Goal: Task Accomplishment & Management: Complete application form

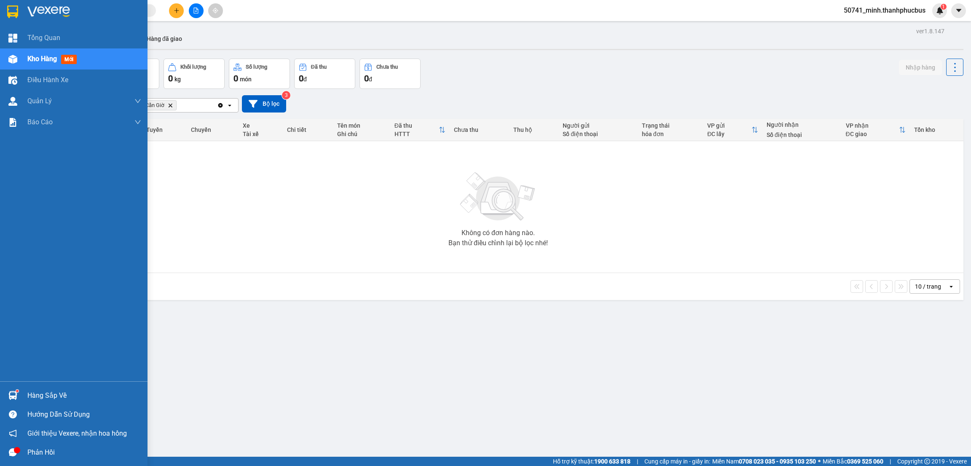
click at [34, 392] on div "Hàng sắp về" at bounding box center [84, 396] width 114 height 13
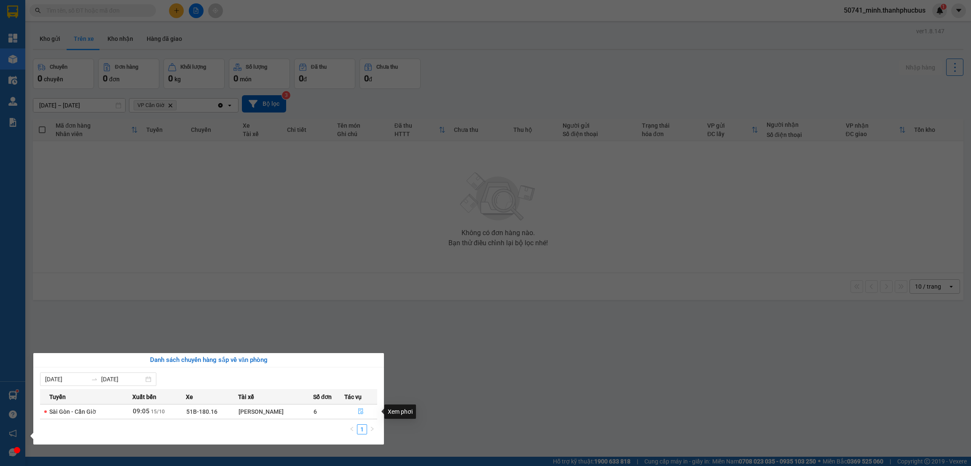
click at [353, 409] on button "button" at bounding box center [361, 411] width 32 height 13
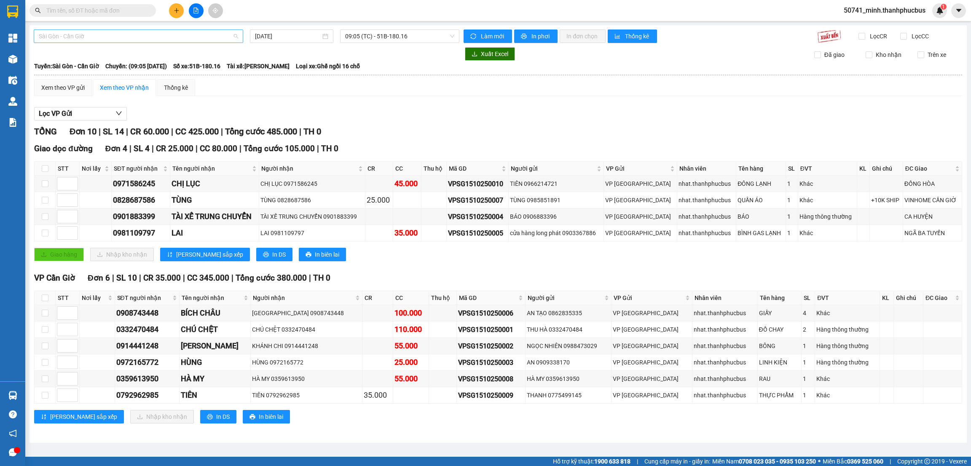
click at [90, 30] on div "Sài Gòn - Cần Giờ" at bounding box center [139, 36] width 210 height 13
click at [69, 63] on div "Cần Giờ - Sài Gòn" at bounding box center [138, 66] width 199 height 9
type input "15/10/2025"
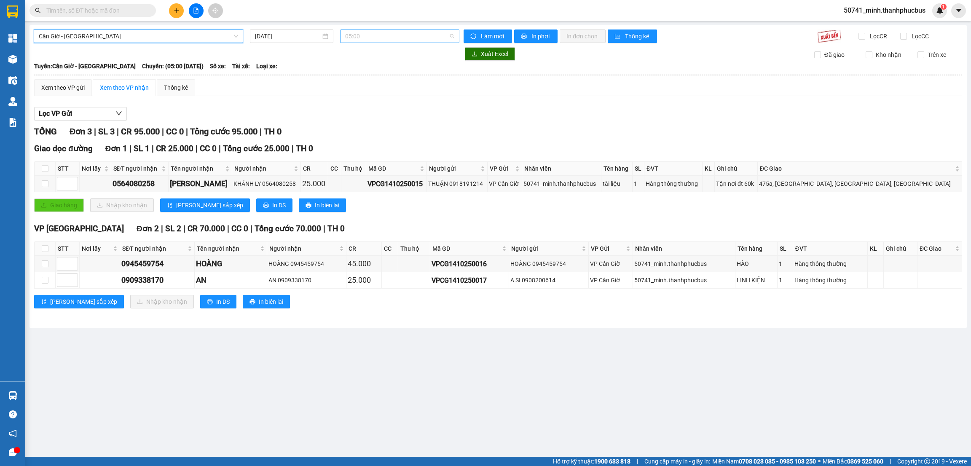
click at [379, 36] on span "05:00" at bounding box center [399, 36] width 109 height 13
click at [351, 109] on div "08:35 (TC)" at bounding box center [378, 106] width 66 height 9
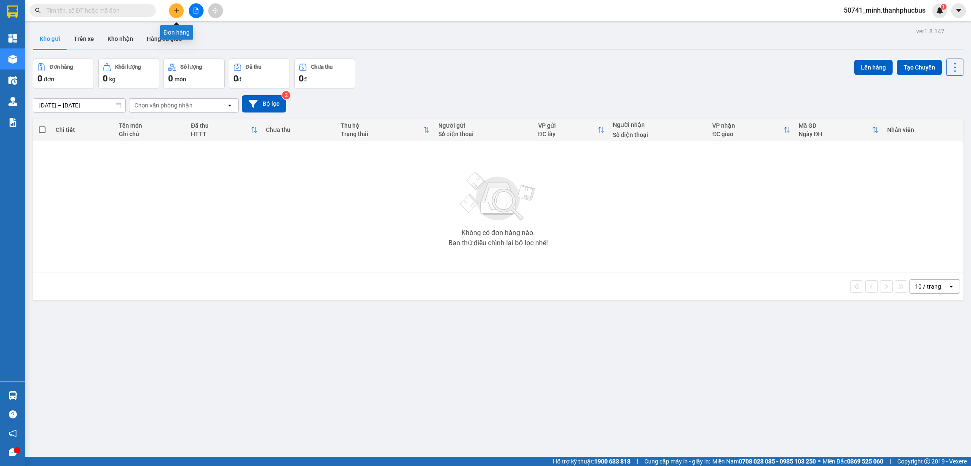
click at [175, 8] on icon "plus" at bounding box center [177, 11] width 6 height 6
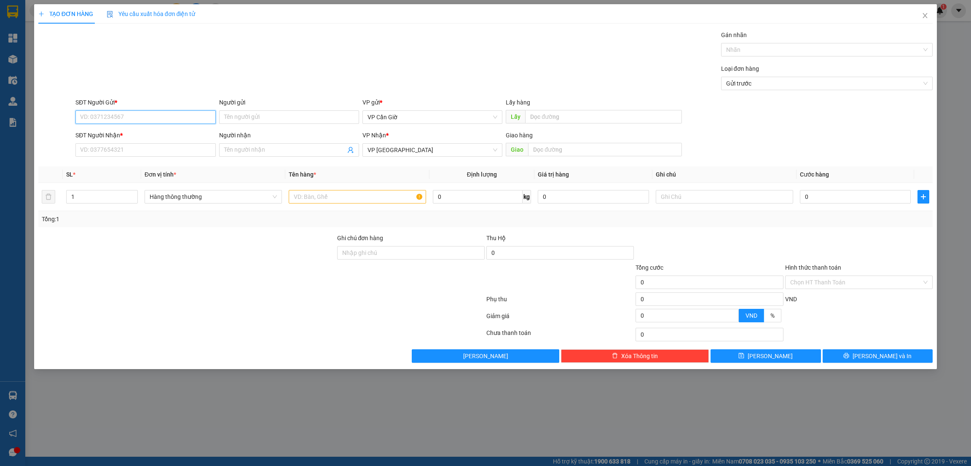
click at [117, 120] on input "SĐT Người Gửi *" at bounding box center [145, 116] width 140 height 13
click at [136, 137] on div "0908336600 - ANH PHONG" at bounding box center [146, 134] width 130 height 9
type input "0908336600"
type input "ANH PHONG"
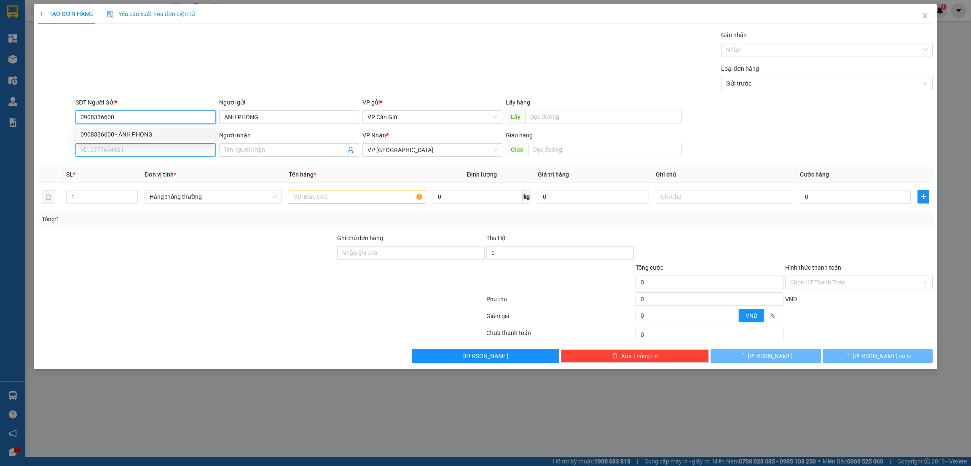
type input "45.000"
type input "0908336600"
click at [130, 149] on input "SĐT Người Nhận *" at bounding box center [145, 149] width 140 height 13
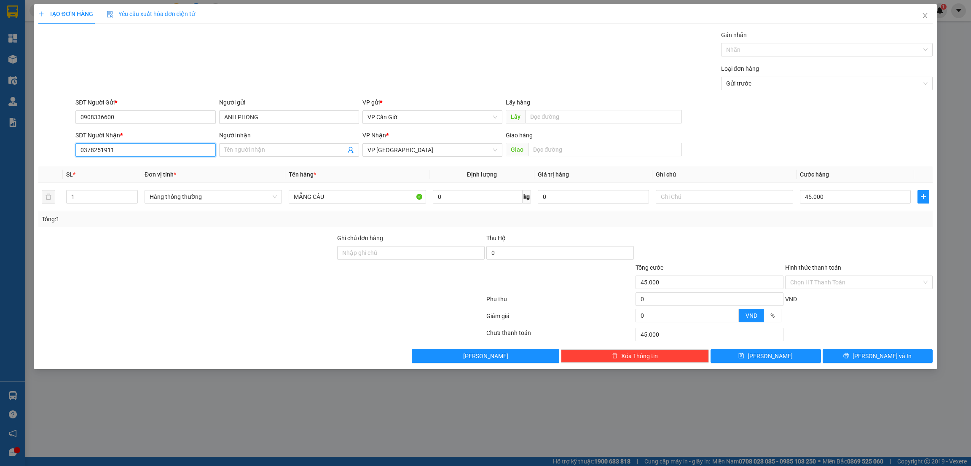
type input "0378251911"
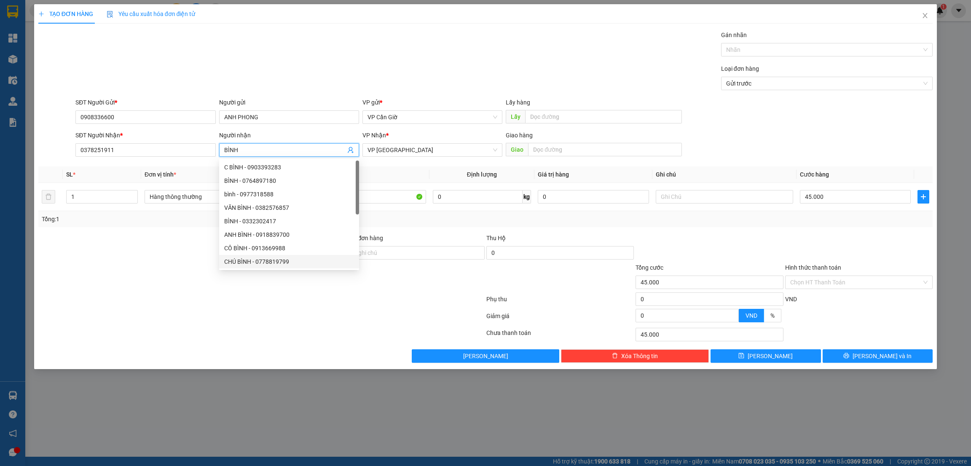
type input "BÌNH"
click at [242, 302] on div at bounding box center [262, 301] width 448 height 17
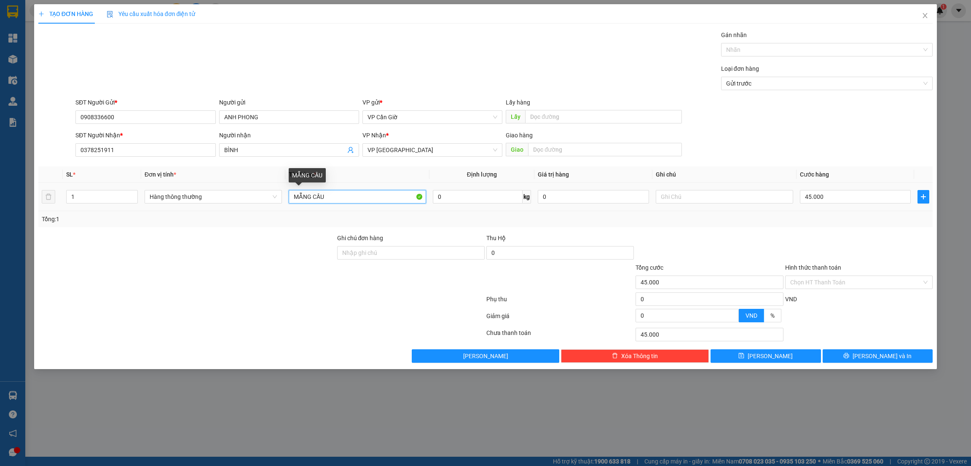
click at [345, 200] on input "MẴNG CẦU" at bounding box center [357, 196] width 137 height 13
type input "M"
type input "D"
type input "ĐỒ"
click at [841, 201] on input "45.000" at bounding box center [855, 196] width 111 height 13
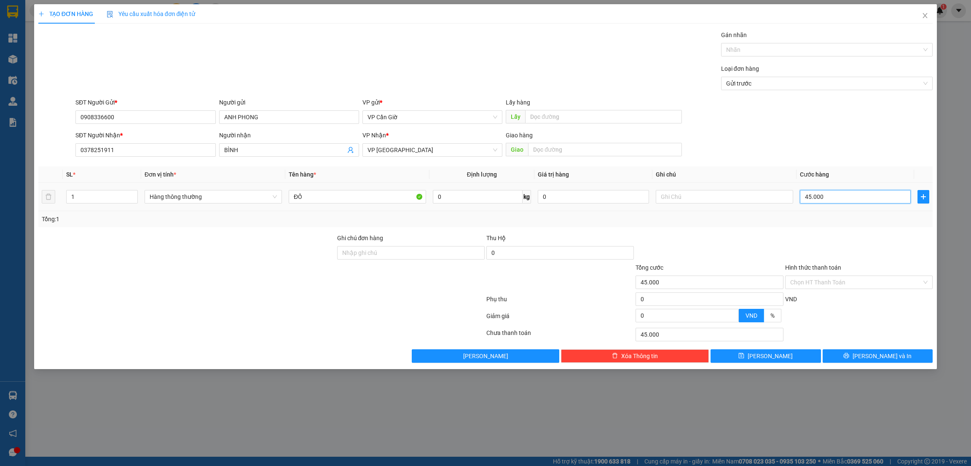
type input "2"
type input "25"
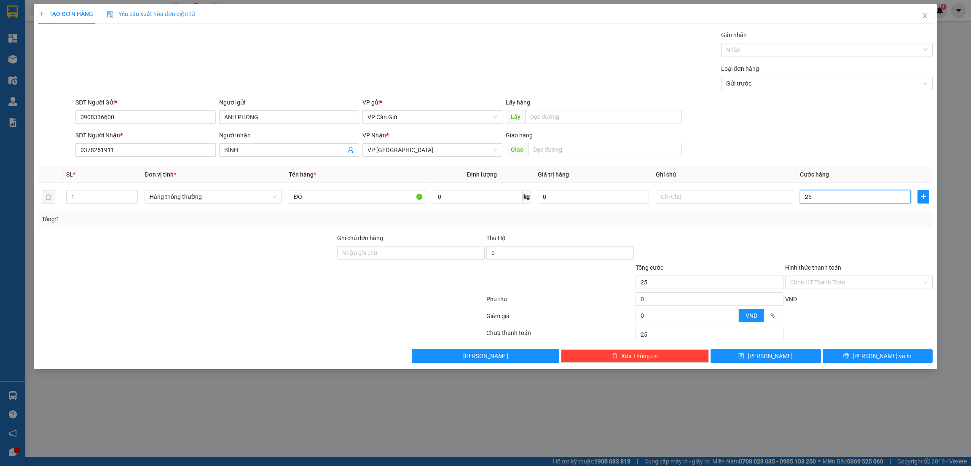
type input "25"
type input "25.000"
click at [818, 226] on div "Tổng: 1" at bounding box center [485, 219] width 895 height 16
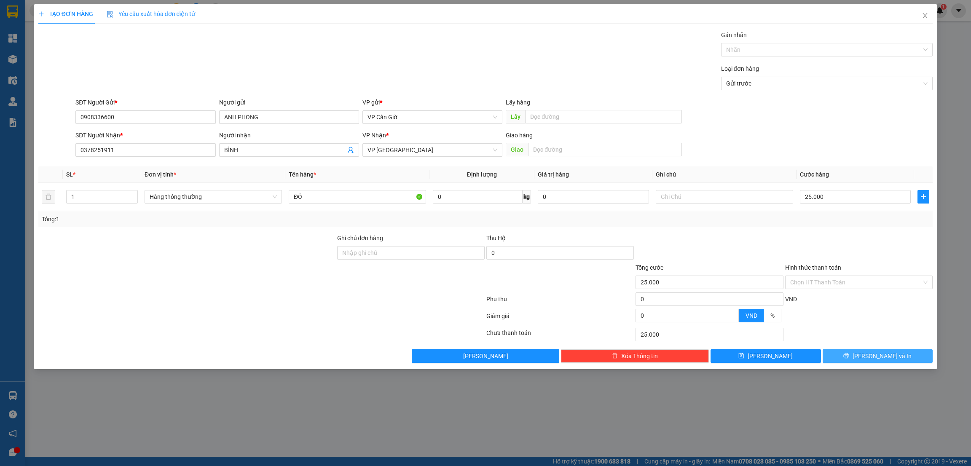
click at [850, 355] on icon "printer" at bounding box center [847, 356] width 6 height 6
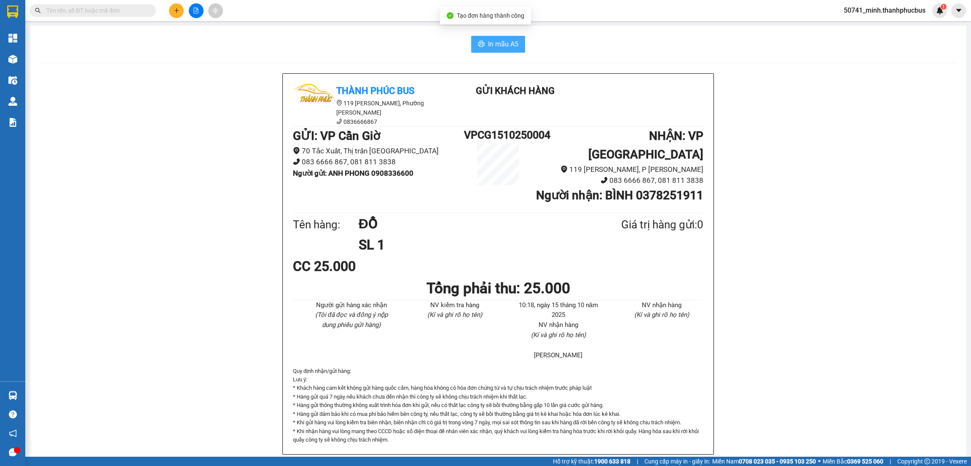
click at [488, 44] on span "In mẫu A5" at bounding box center [503, 44] width 30 height 11
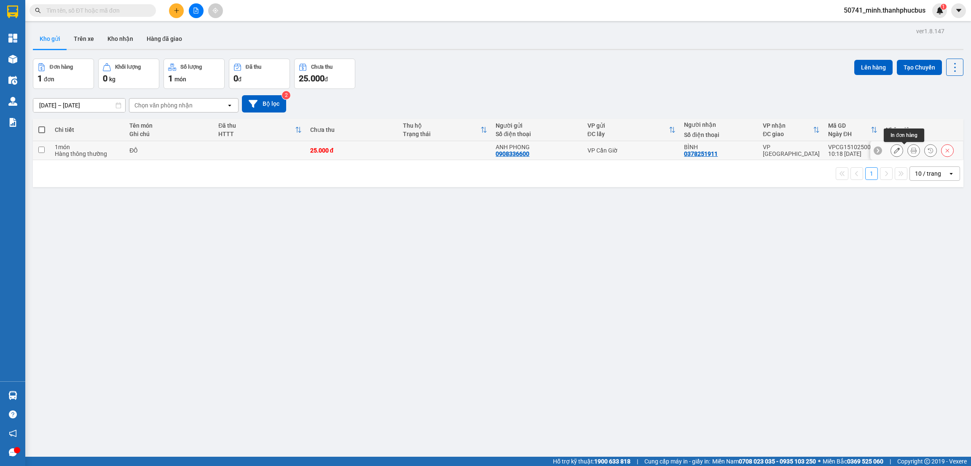
click at [911, 152] on icon at bounding box center [914, 151] width 6 height 6
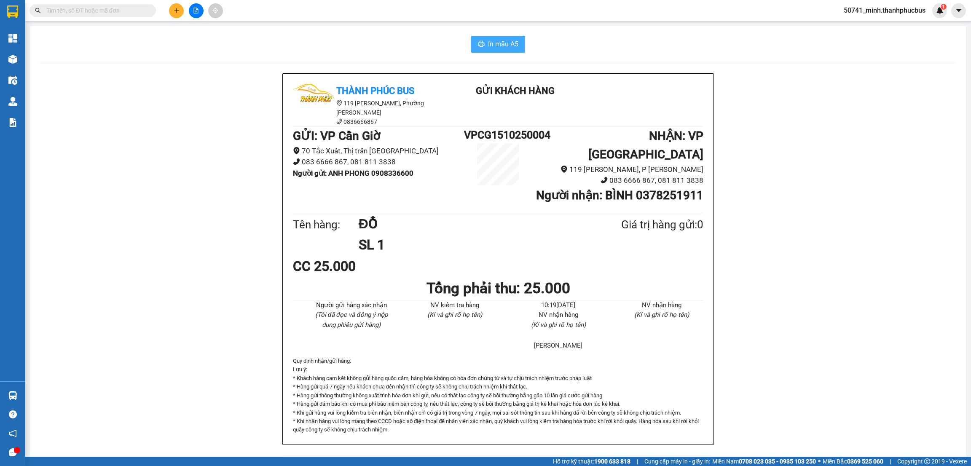
click at [497, 41] on span "In mẫu A5" at bounding box center [503, 44] width 30 height 11
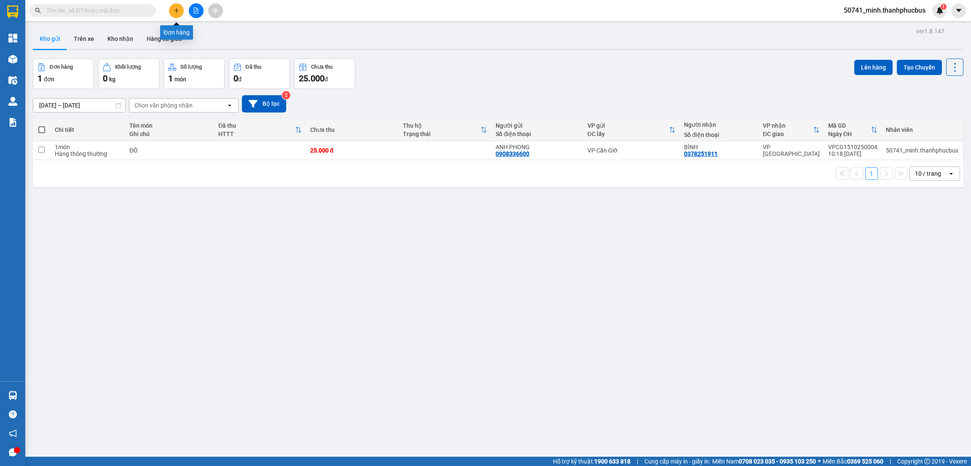
click at [172, 10] on button at bounding box center [176, 10] width 15 height 15
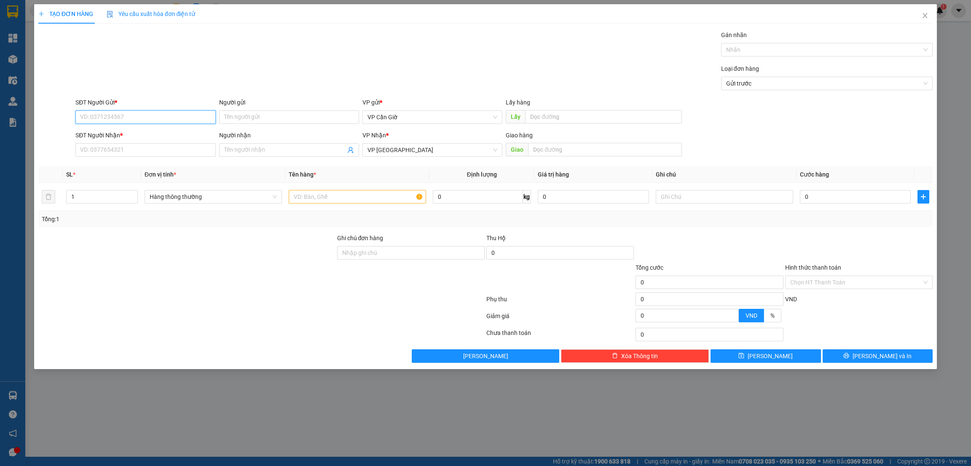
click at [108, 118] on input "SĐT Người Gửi *" at bounding box center [145, 116] width 140 height 13
click at [108, 135] on div "0908980262 - HUYỀN" at bounding box center [146, 134] width 130 height 9
type input "0908980262"
type input "HUYỀN"
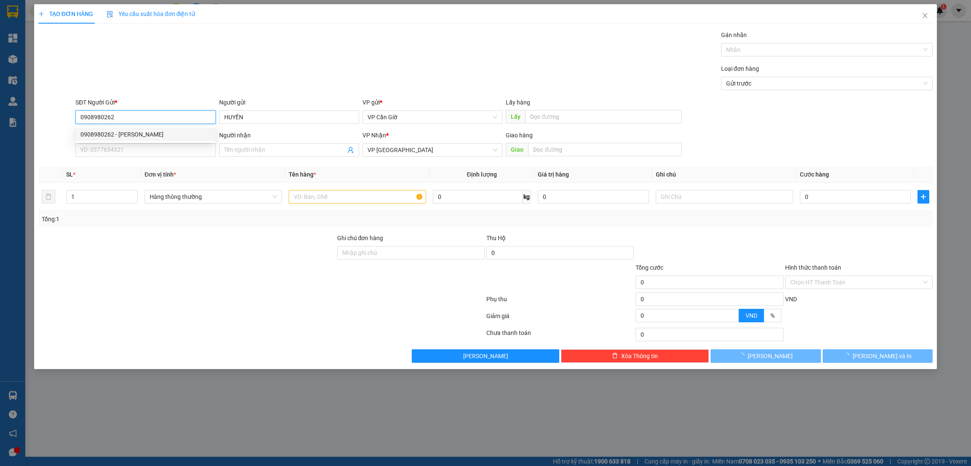
type input "25.000"
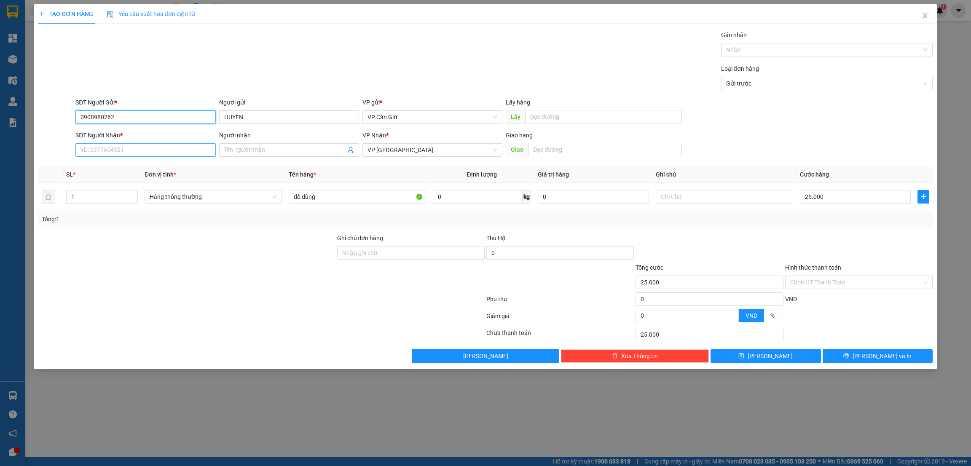
type input "0908980262"
click at [103, 151] on input "SĐT Người Nhận *" at bounding box center [145, 149] width 140 height 13
click at [111, 168] on div "0908980262 - HUYỀN" at bounding box center [146, 167] width 130 height 9
type input "0908980262"
type input "HUYỀN"
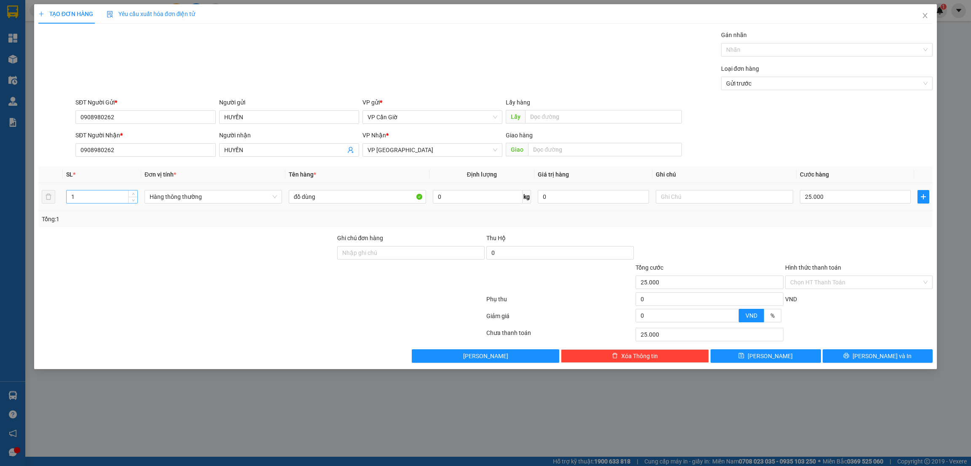
click at [78, 192] on input "1" at bounding box center [102, 197] width 71 height 13
type input "1"
type input "2"
click at [140, 279] on div at bounding box center [187, 278] width 299 height 30
type input "0"
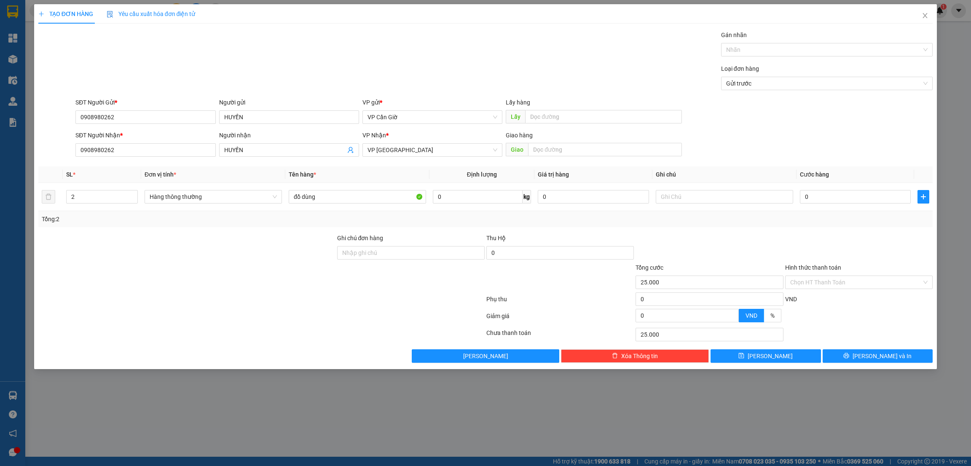
type input "0"
click at [328, 193] on input "đồ dùng" at bounding box center [357, 196] width 137 height 13
type input "đồ dùng + KHÔ"
click at [277, 302] on div at bounding box center [262, 301] width 448 height 17
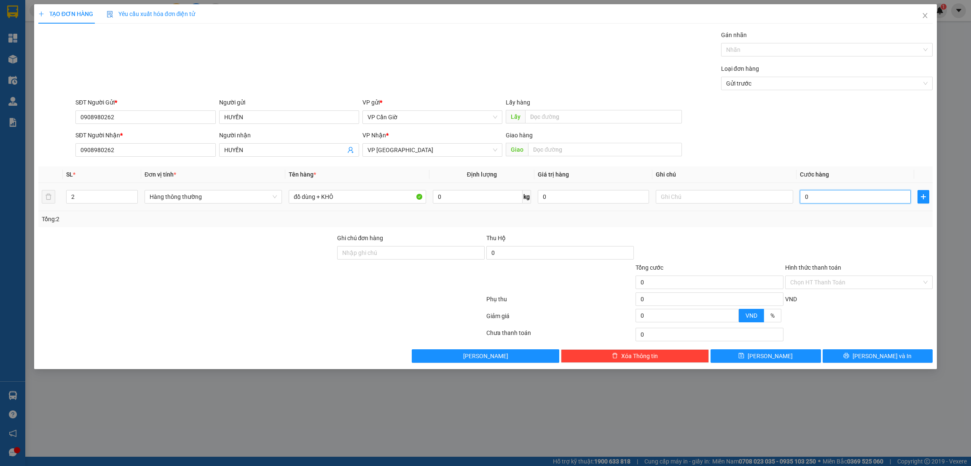
click at [837, 201] on input "0" at bounding box center [855, 196] width 111 height 13
click at [831, 226] on div "Tổng: 2" at bounding box center [485, 219] width 895 height 16
click at [813, 284] on input "Hình thức thanh toán" at bounding box center [857, 282] width 132 height 13
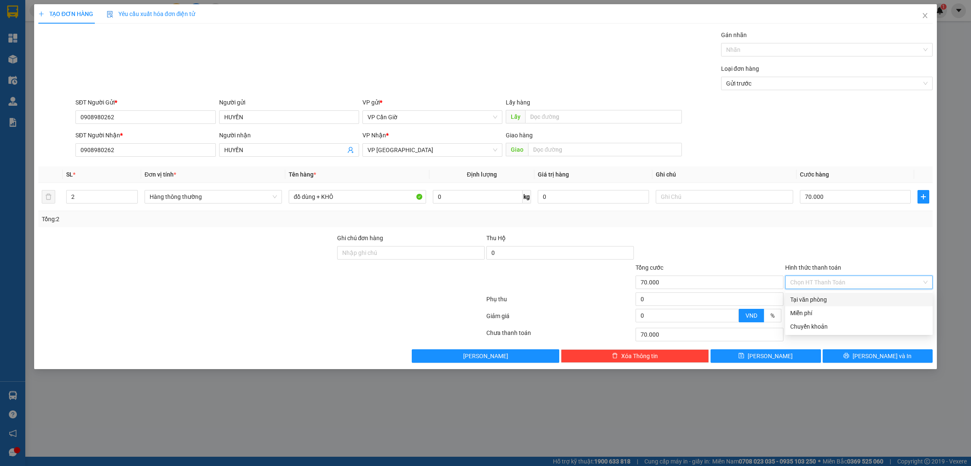
drag, startPoint x: 811, startPoint y: 296, endPoint x: 814, endPoint y: 302, distance: 7.4
click at [812, 299] on div "Tại văn phòng" at bounding box center [859, 299] width 137 height 9
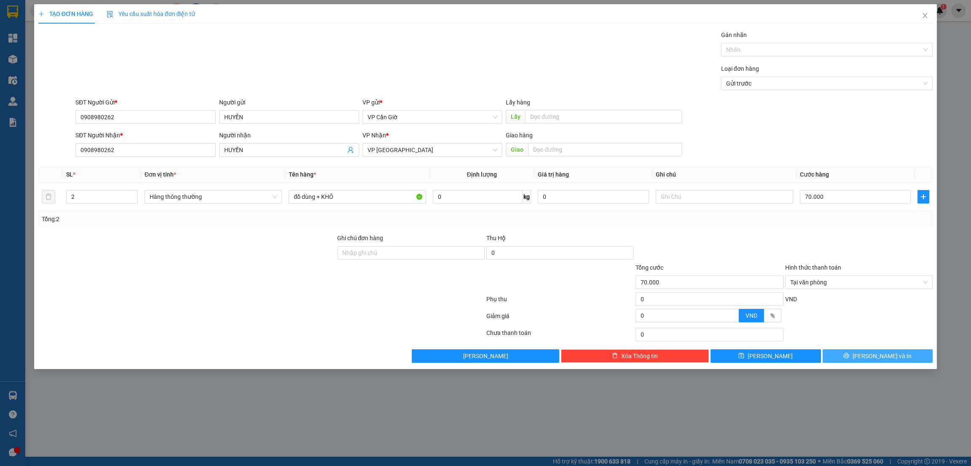
click at [850, 357] on icon "printer" at bounding box center [847, 356] width 6 height 6
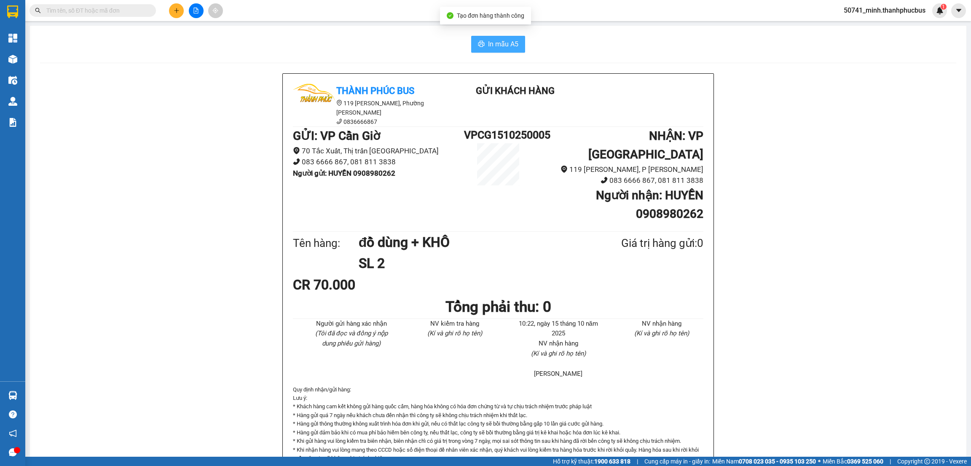
click at [496, 43] on span "In mẫu A5" at bounding box center [503, 44] width 30 height 11
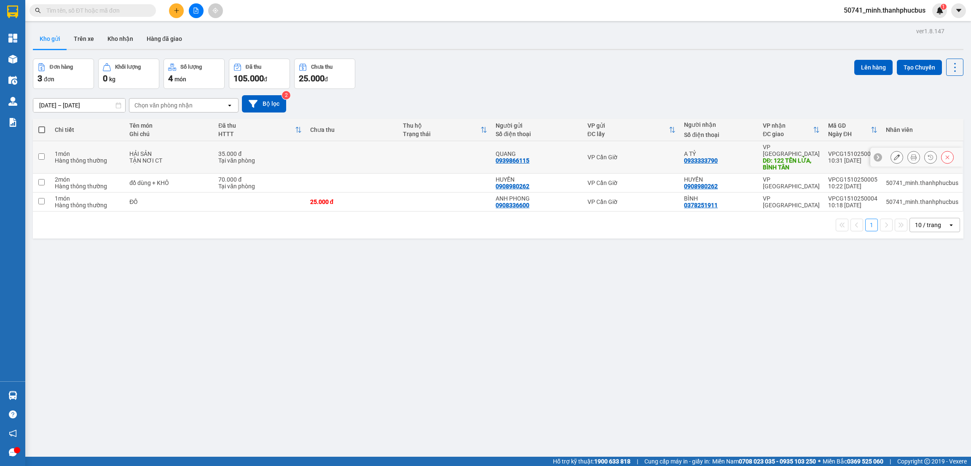
click at [911, 154] on icon at bounding box center [914, 157] width 6 height 6
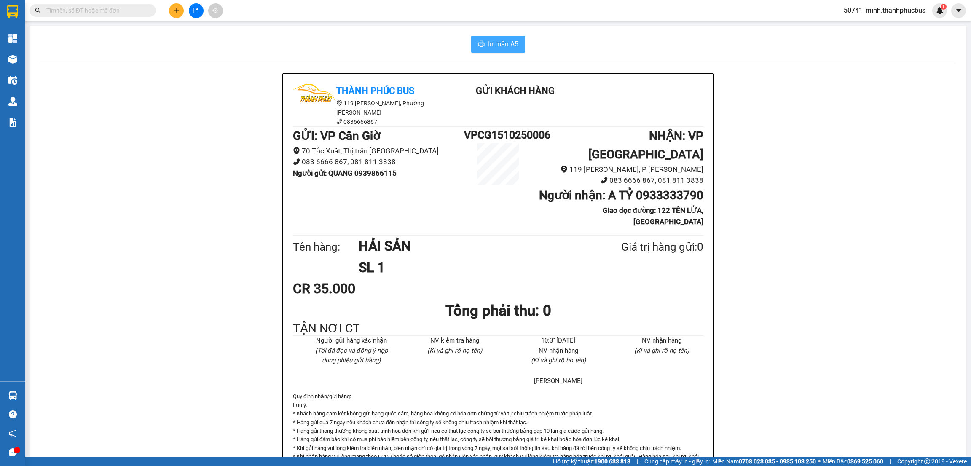
click at [495, 46] on span "In mẫu A5" at bounding box center [503, 44] width 30 height 11
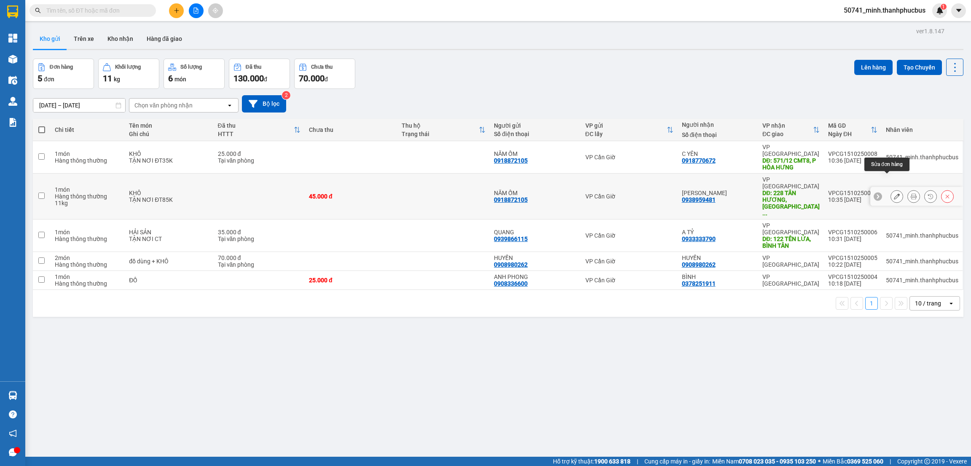
click at [891, 189] on button at bounding box center [897, 196] width 12 height 15
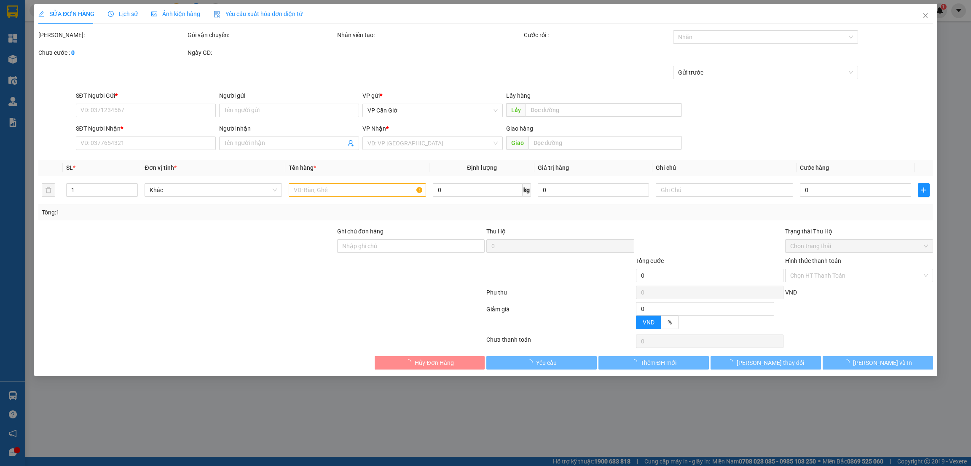
type input "0918872105"
type input "NĂM ỐM"
type input "0938959481"
type input "[PERSON_NAME]"
type input "228 TÂN HƯƠNG, P.TÂN QUÍ, Q.TÂN PHÚ"
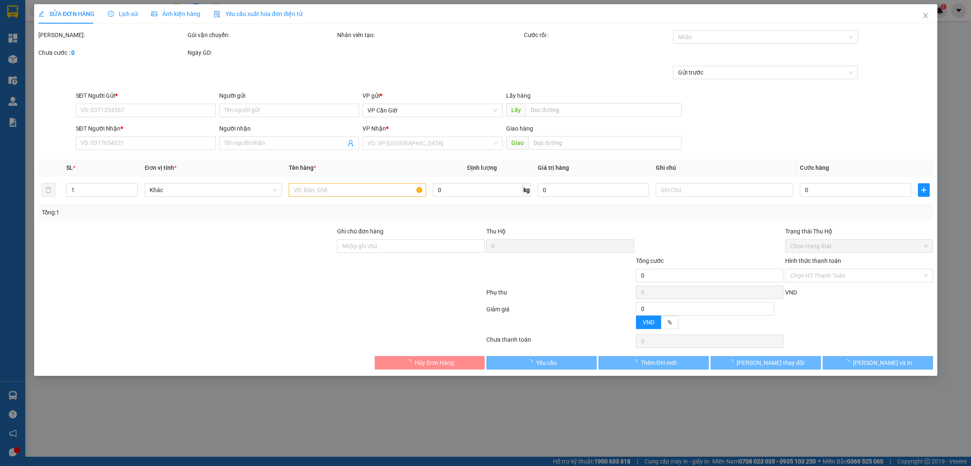
type input "45.000"
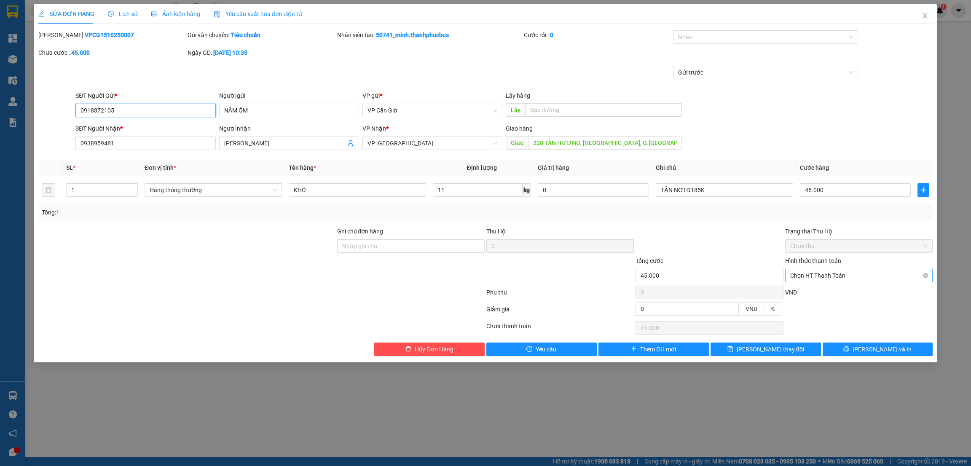
click at [815, 275] on span "Chọn HT Thanh Toán" at bounding box center [859, 275] width 137 height 13
click at [808, 289] on div "Tại văn phòng" at bounding box center [859, 292] width 137 height 9
type input "0"
click at [868, 352] on button "Lưu và In" at bounding box center [878, 349] width 110 height 13
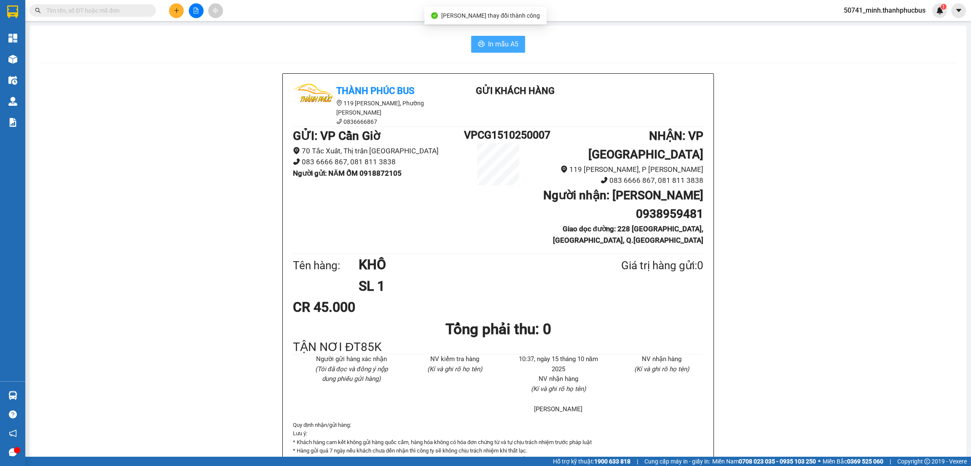
click at [493, 48] on span "In mẫu A5" at bounding box center [503, 44] width 30 height 11
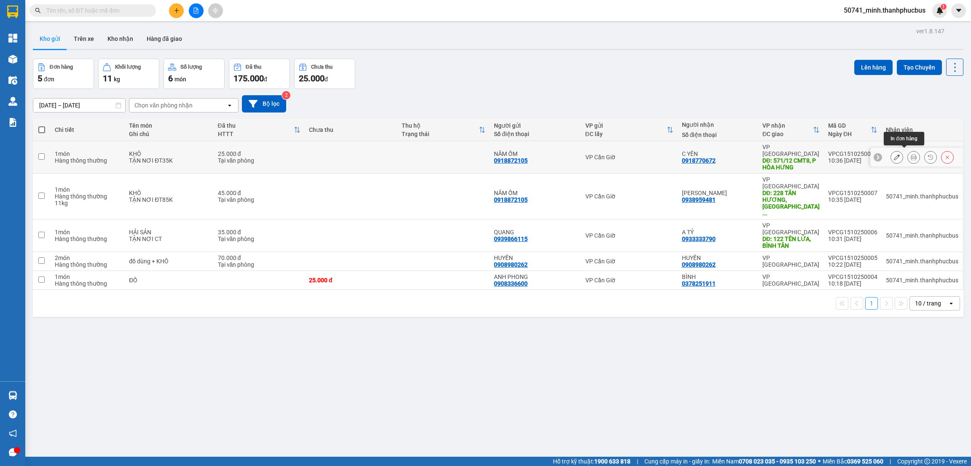
click at [911, 154] on icon at bounding box center [914, 157] width 6 height 6
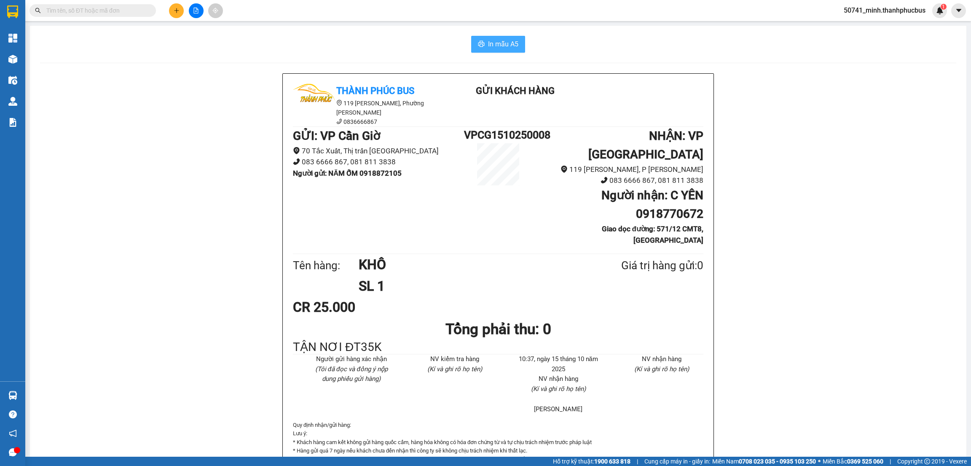
click at [495, 40] on span "In mẫu A5" at bounding box center [503, 44] width 30 height 11
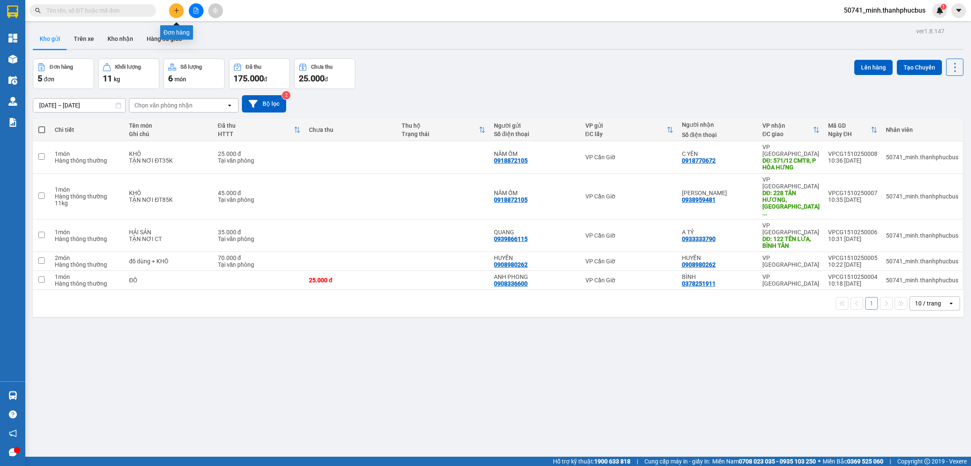
click at [176, 13] on button at bounding box center [176, 10] width 15 height 15
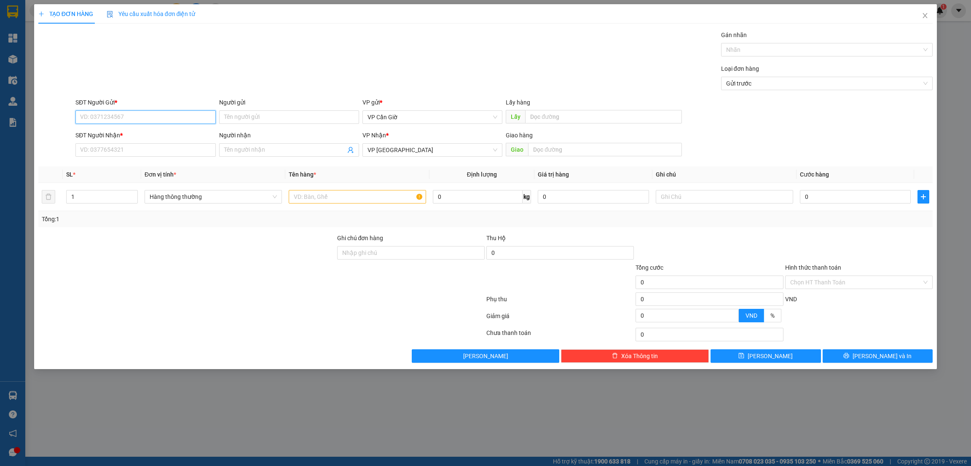
drag, startPoint x: 108, startPoint y: 119, endPoint x: 780, endPoint y: 63, distance: 673.9
click at [108, 118] on input "SĐT Người Gửi *" at bounding box center [145, 116] width 140 height 13
type input "0376977957"
click at [108, 139] on div "0376977957 - DIỄM PHƯƠNG" at bounding box center [146, 134] width 130 height 9
type input "DIỄM PHƯƠNG"
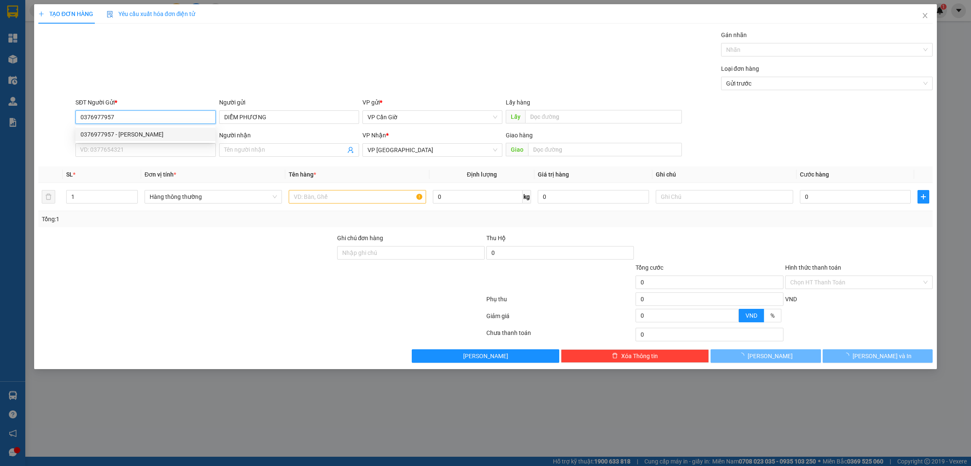
type input "25.000"
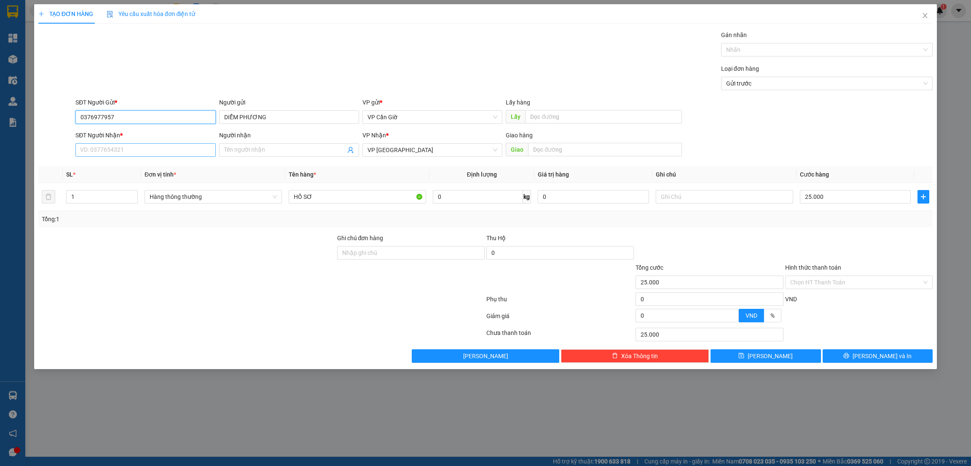
type input "0376977957"
click at [98, 154] on input "SĐT Người Nhận *" at bounding box center [145, 149] width 140 height 13
click at [95, 171] on div "0902801892 - CHỊ TRINH" at bounding box center [146, 167] width 130 height 9
type input "0902801892"
type input "CHỊ [PERSON_NAME]"
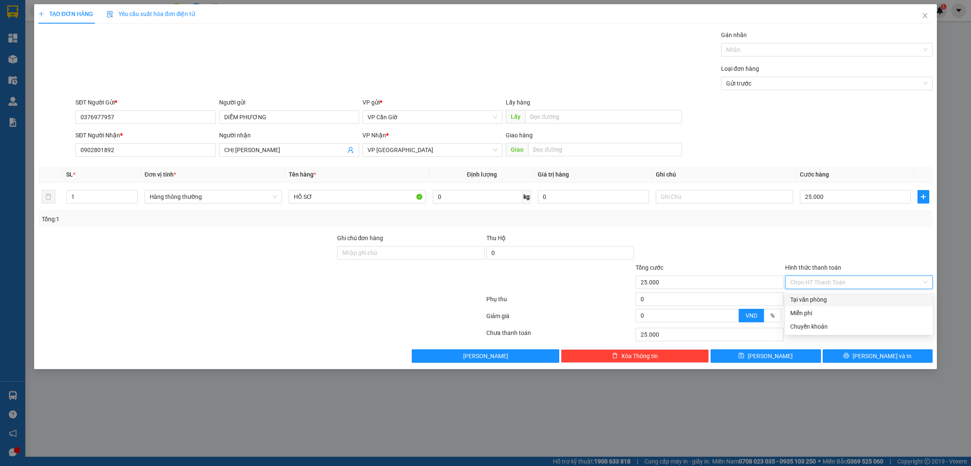
click at [836, 282] on input "Hình thức thanh toán" at bounding box center [857, 282] width 132 height 13
click at [805, 301] on div "Tại văn phòng" at bounding box center [859, 299] width 137 height 9
type input "0"
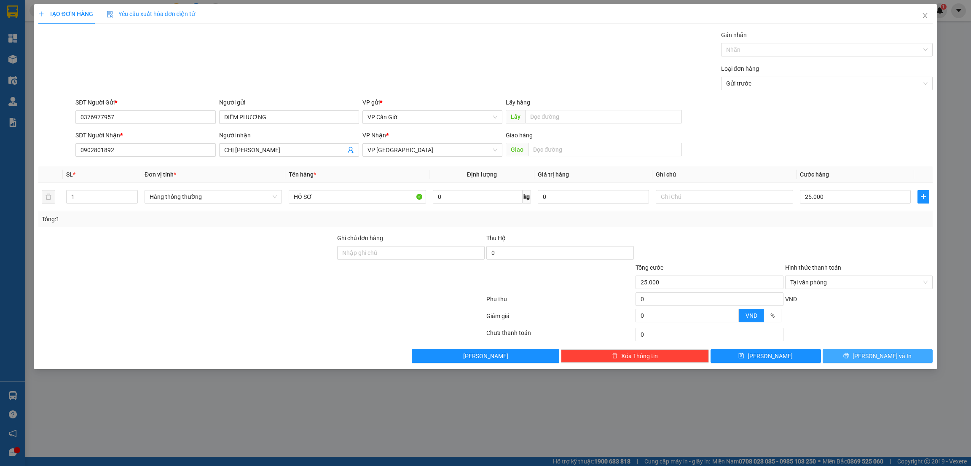
click at [877, 358] on span "[PERSON_NAME] và In" at bounding box center [882, 356] width 59 height 9
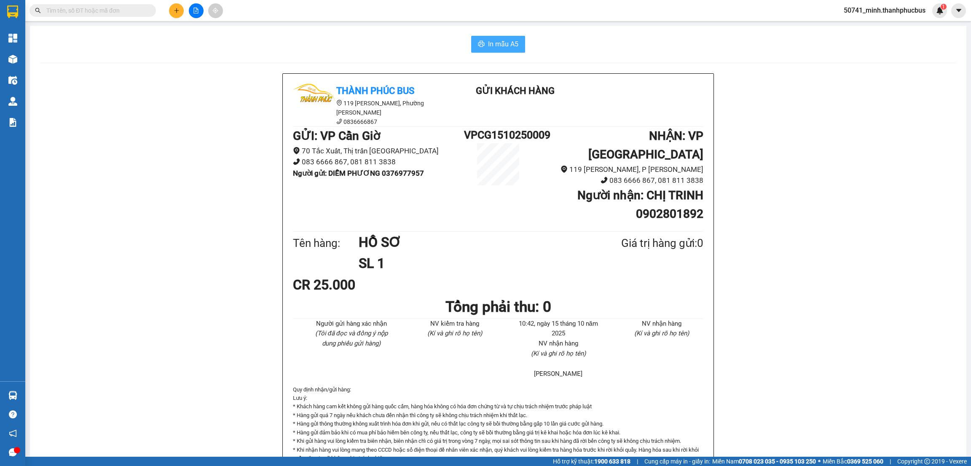
click at [481, 46] on button "In mẫu A5" at bounding box center [498, 44] width 54 height 17
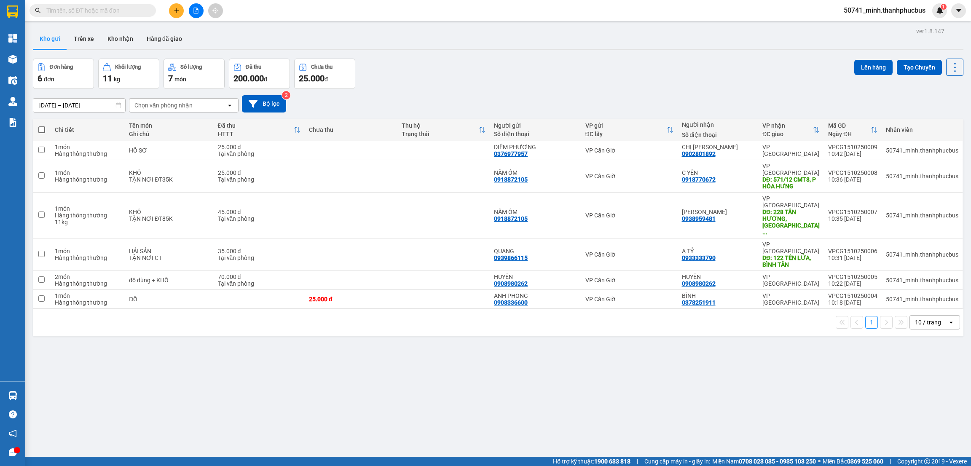
scroll to position [46, 0]
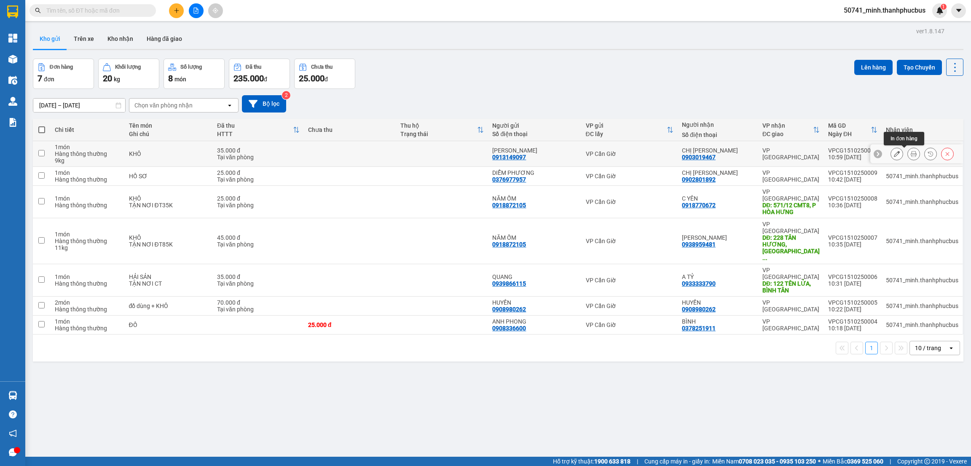
click at [911, 152] on icon at bounding box center [914, 154] width 6 height 6
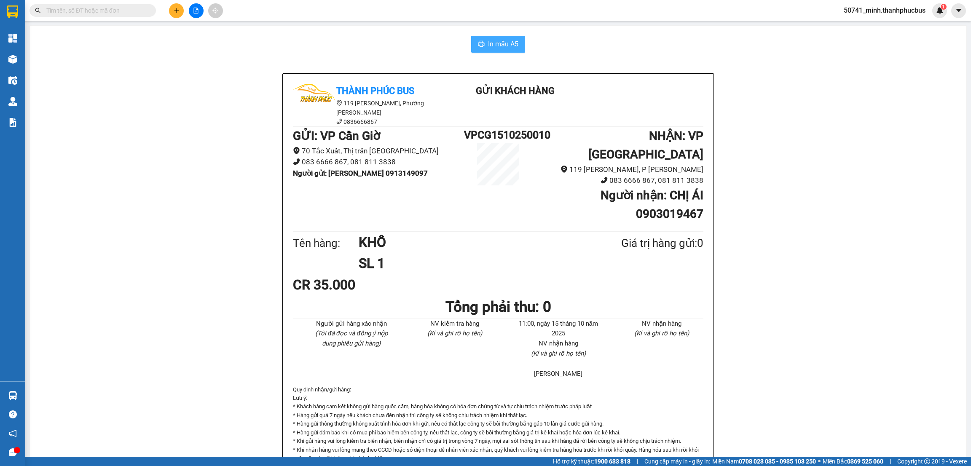
click at [494, 39] on span "In mẫu A5" at bounding box center [503, 44] width 30 height 11
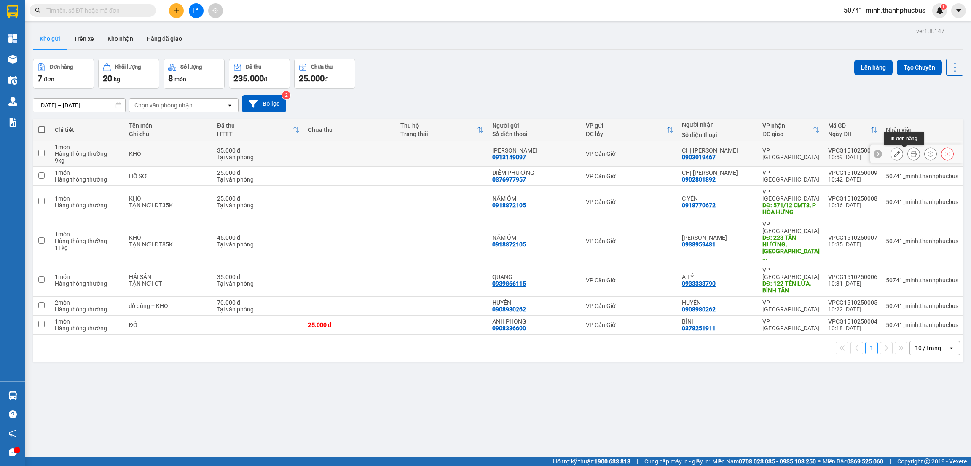
click at [911, 154] on icon at bounding box center [914, 154] width 6 height 6
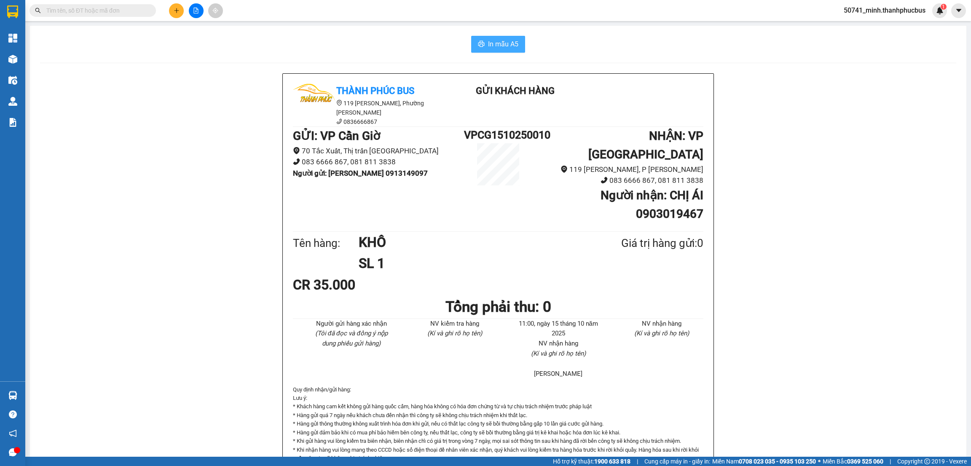
click at [488, 46] on span "In mẫu A5" at bounding box center [503, 44] width 30 height 11
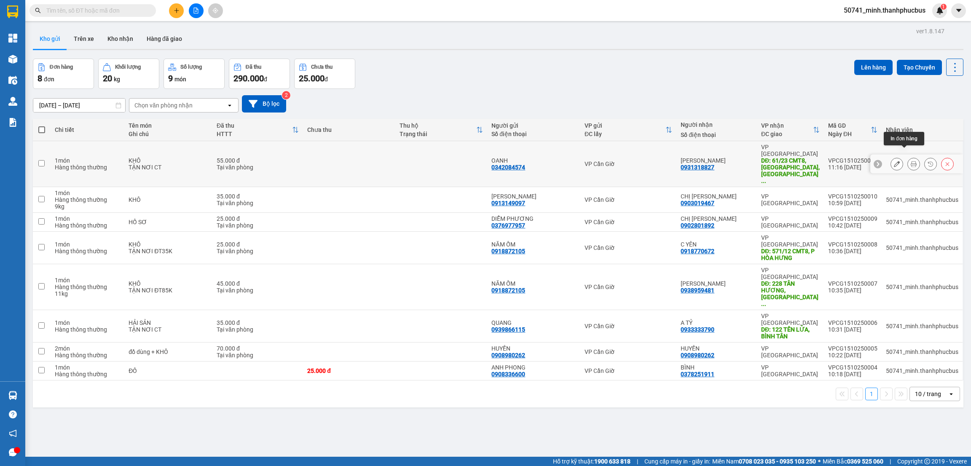
click at [911, 161] on icon at bounding box center [914, 164] width 6 height 6
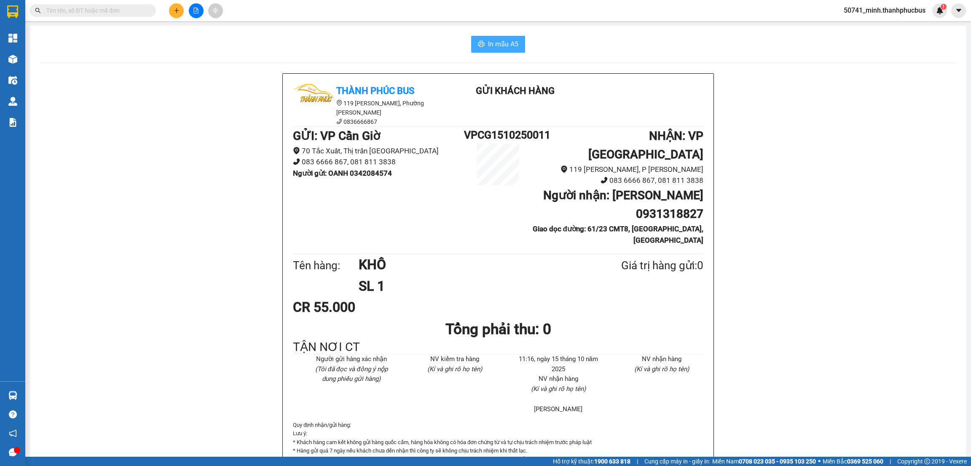
click at [489, 41] on span "In mẫu A5" at bounding box center [503, 44] width 30 height 11
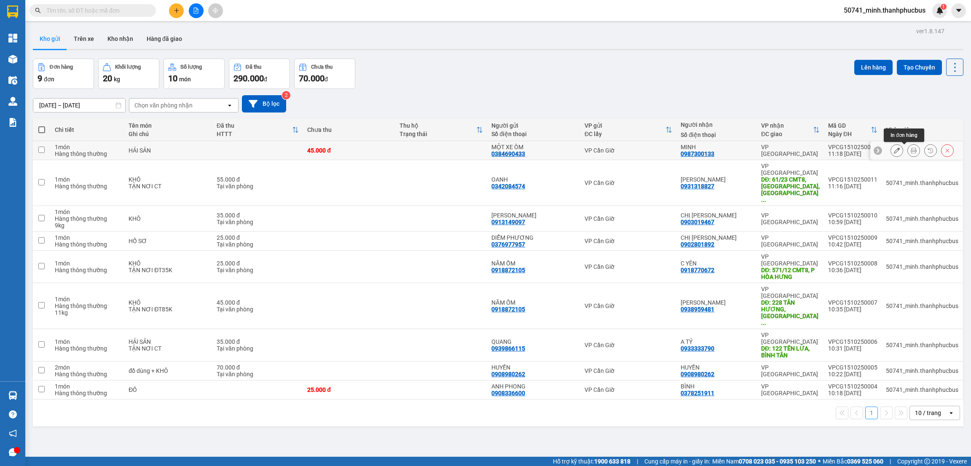
click at [911, 150] on icon at bounding box center [914, 151] width 6 height 6
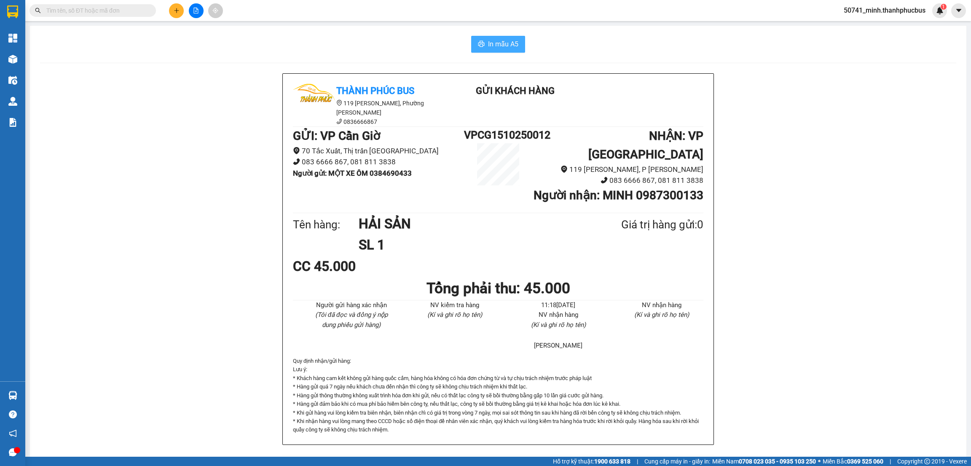
click at [495, 46] on span "In mẫu A5" at bounding box center [503, 44] width 30 height 11
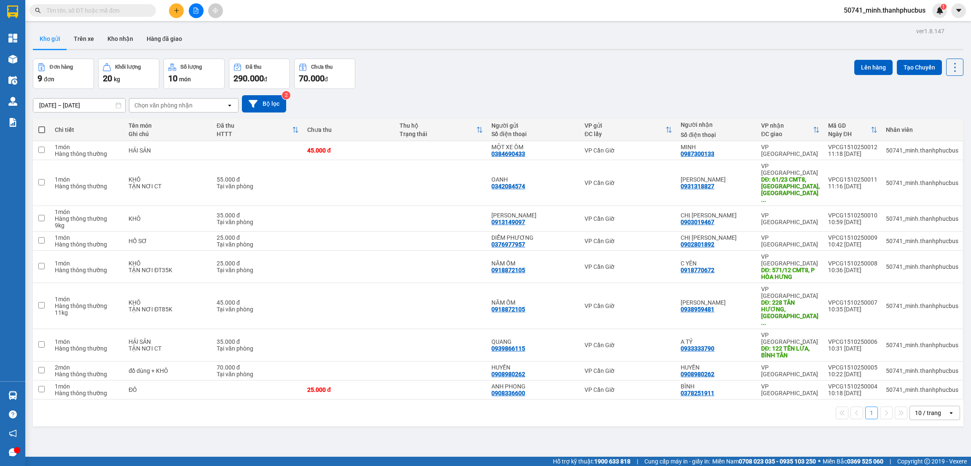
click at [38, 129] on span at bounding box center [41, 129] width 7 height 7
click at [42, 126] on input "checkbox" at bounding box center [42, 126] width 0 height 0
checkbox input "true"
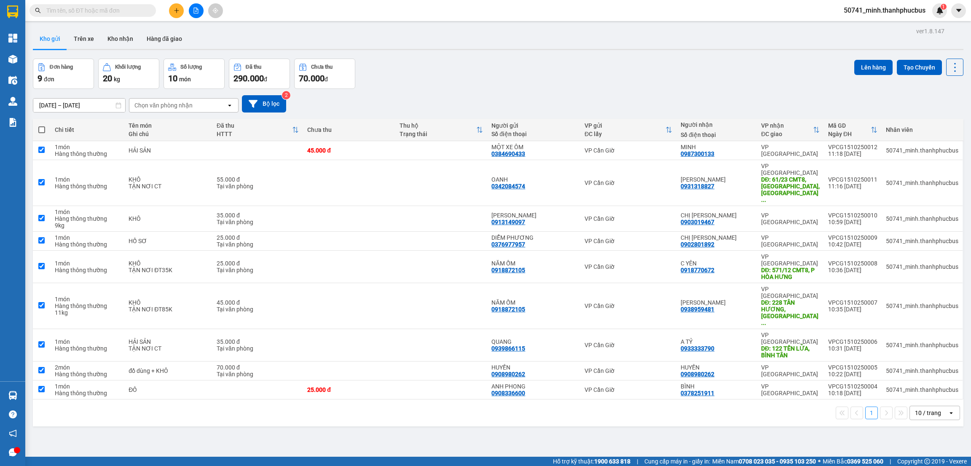
checkbox input "true"
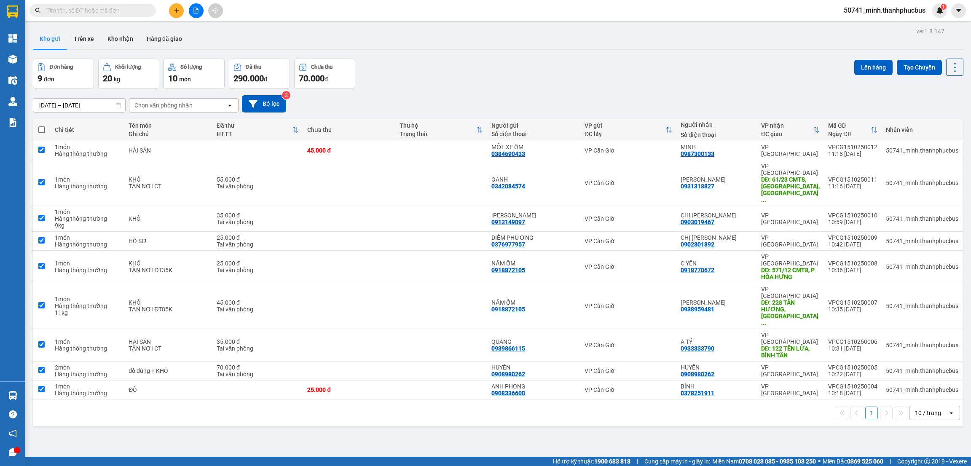
checkbox input "true"
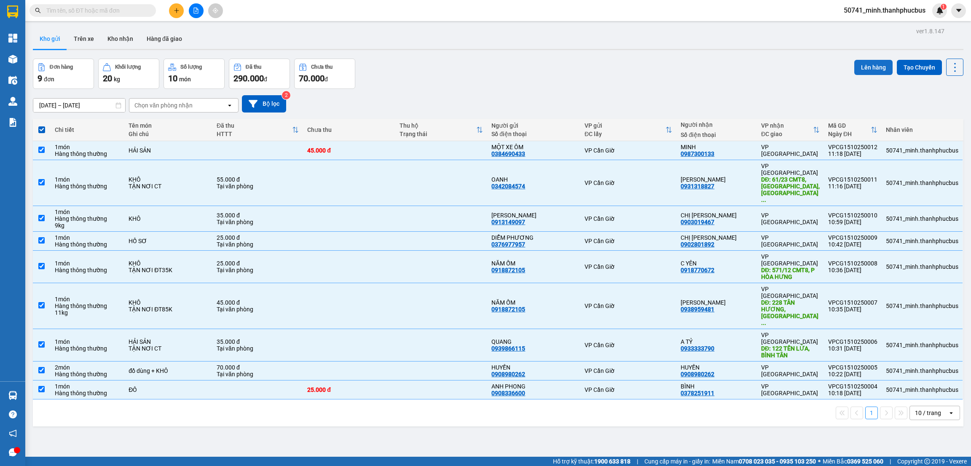
click at [857, 65] on button "Lên hàng" at bounding box center [874, 67] width 38 height 15
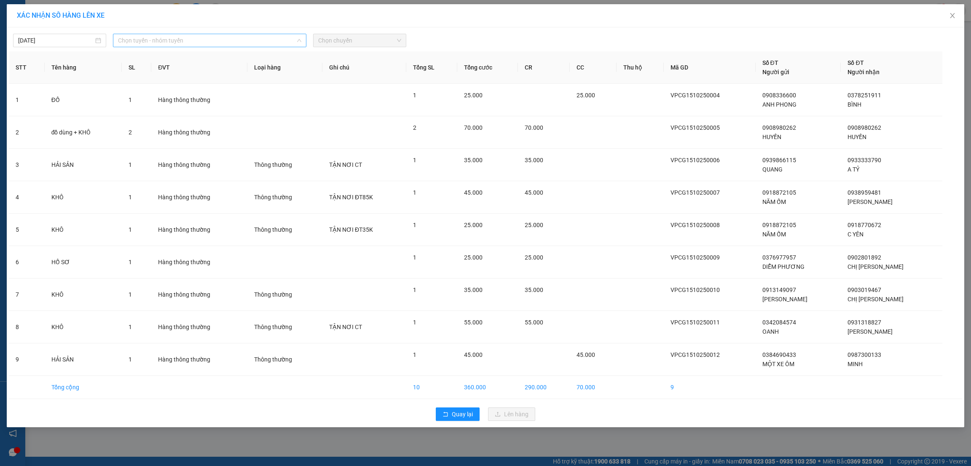
click at [206, 41] on span "Chọn tuyến - nhóm tuyến" at bounding box center [209, 40] width 183 height 13
drag, startPoint x: 138, startPoint y: 85, endPoint x: 213, endPoint y: 60, distance: 78.9
click at [140, 86] on li "Cần Giờ - [GEOGRAPHIC_DATA]" at bounding box center [210, 84] width 194 height 13
click at [335, 38] on span "Chọn chuyến" at bounding box center [359, 40] width 83 height 13
click at [328, 121] on div "12:00" at bounding box center [351, 124] width 66 height 9
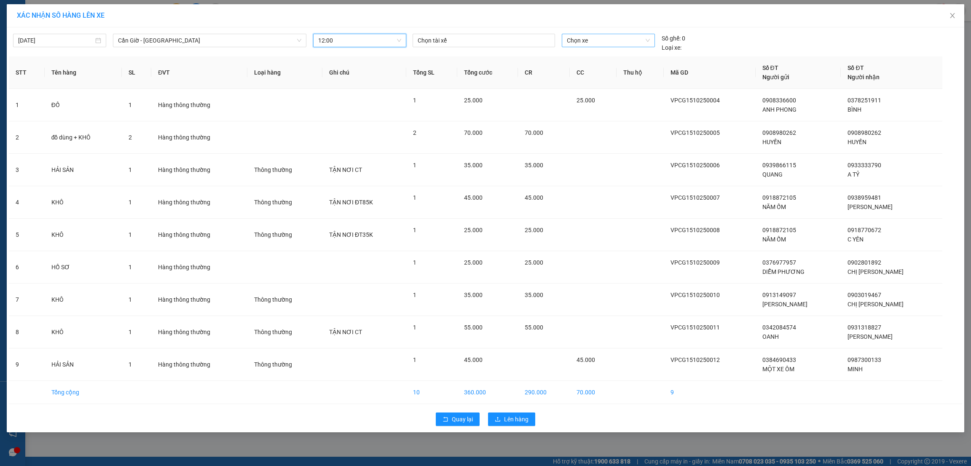
click at [581, 42] on span "Chọn xe" at bounding box center [608, 40] width 83 height 13
click at [588, 110] on div "51B-180.16" at bounding box center [608, 111] width 83 height 9
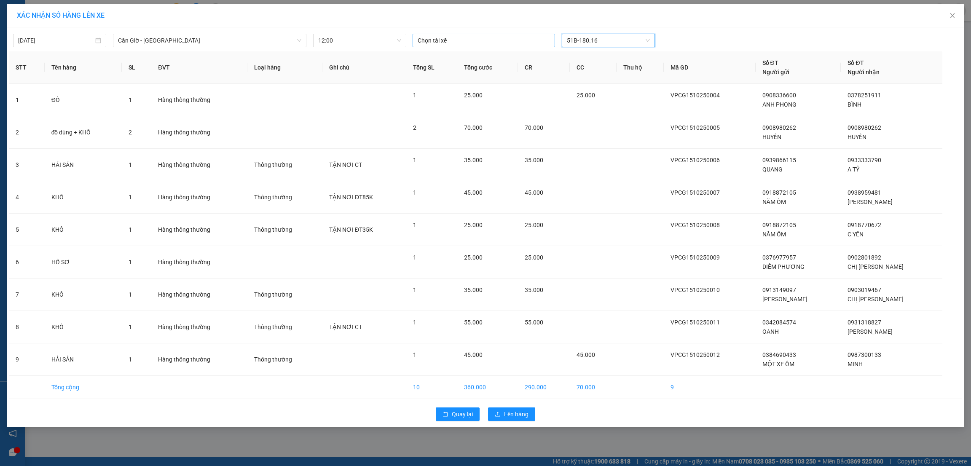
click at [467, 40] on div at bounding box center [484, 40] width 138 height 10
click at [430, 140] on div "[PERSON_NAME]" at bounding box center [476, 138] width 116 height 9
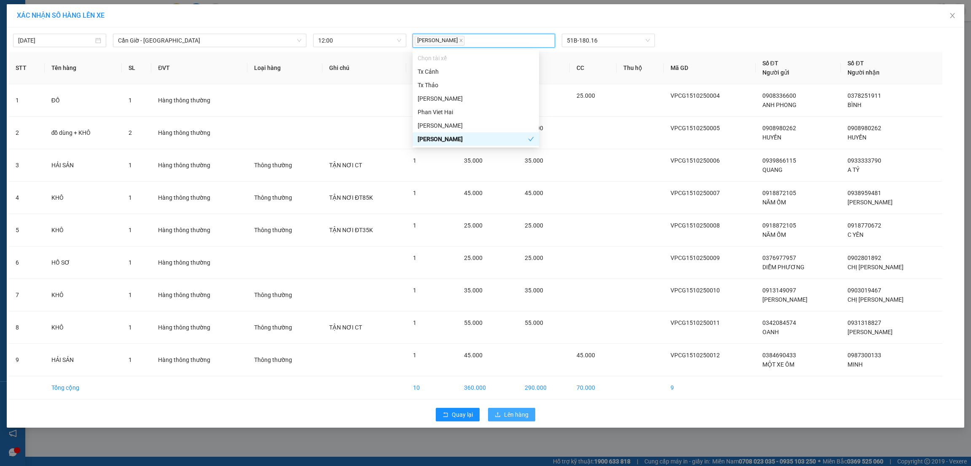
click at [510, 416] on span "Lên hàng" at bounding box center [516, 414] width 24 height 9
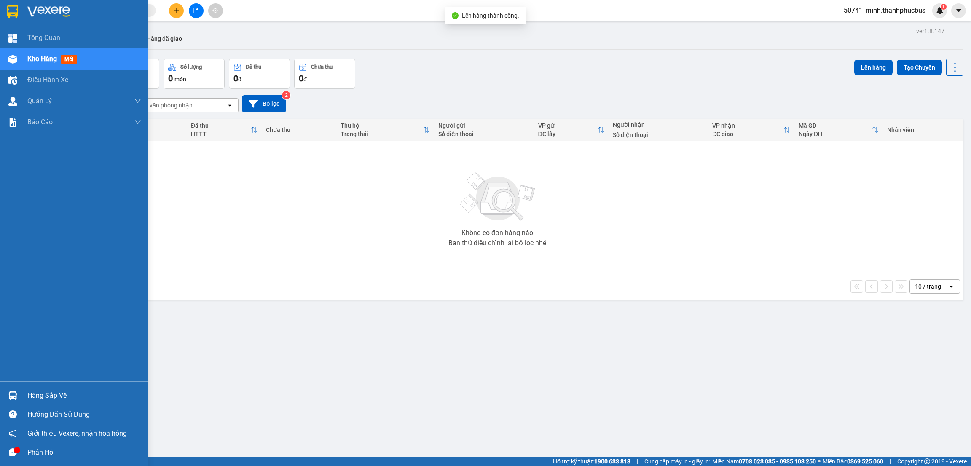
click at [32, 398] on div "Hàng sắp về" at bounding box center [84, 396] width 114 height 13
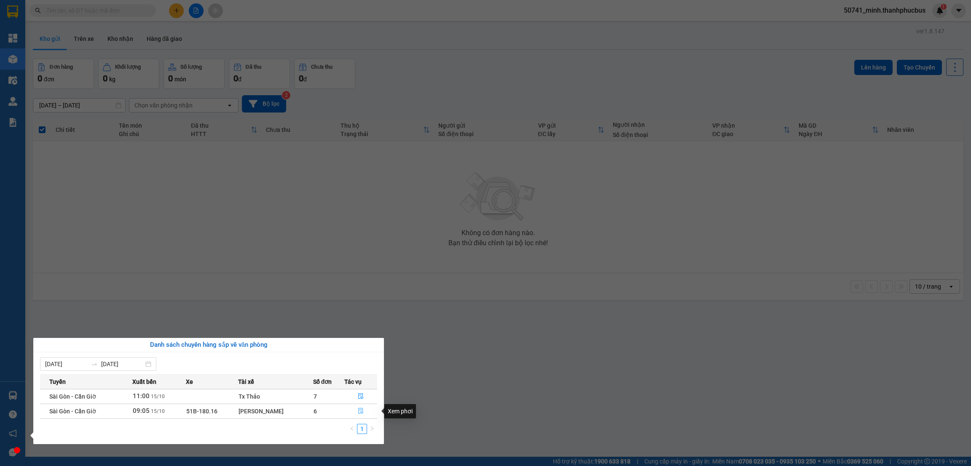
click at [359, 409] on icon "file-done" at bounding box center [361, 411] width 6 height 6
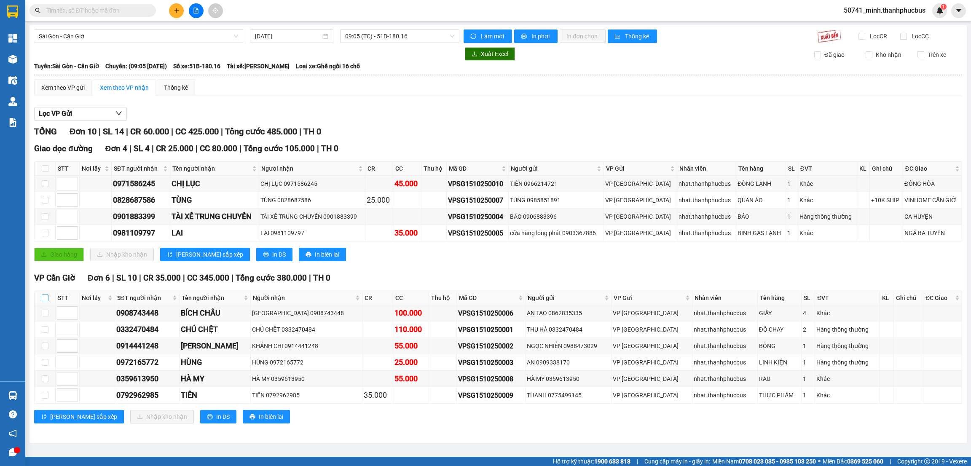
click at [43, 300] on input "checkbox" at bounding box center [45, 298] width 7 height 7
checkbox input "true"
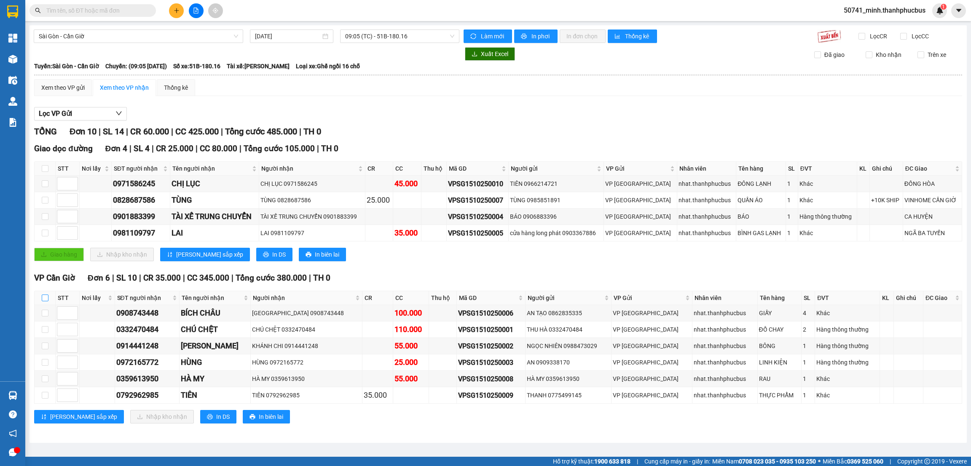
checkbox input "true"
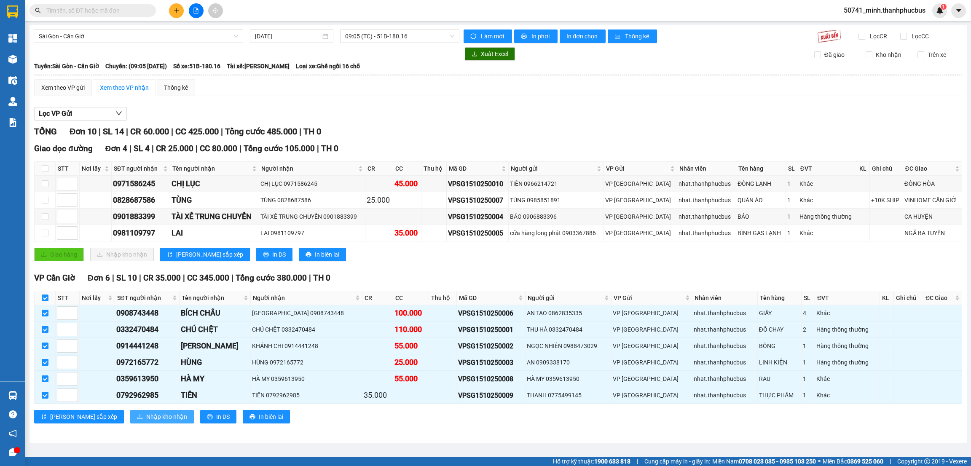
click at [146, 422] on span "Nhập kho nhận" at bounding box center [166, 416] width 41 height 9
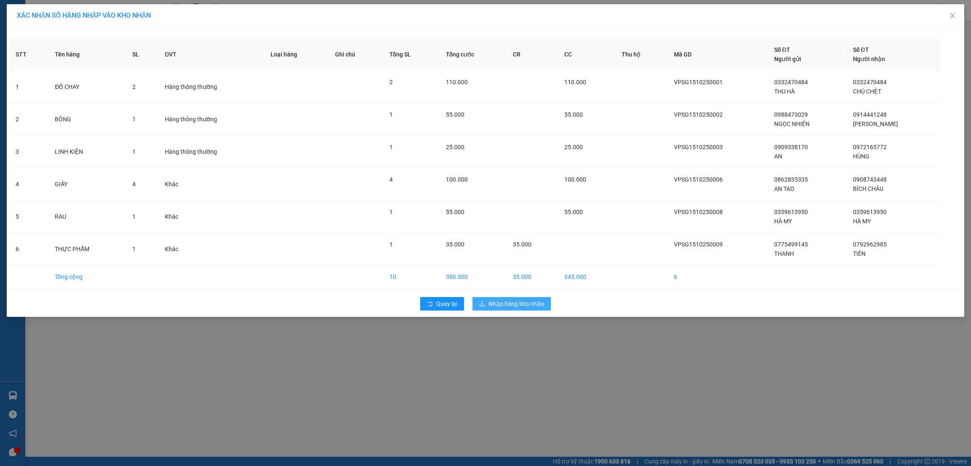
click at [505, 305] on span "Nhập hàng kho nhận" at bounding box center [517, 303] width 56 height 9
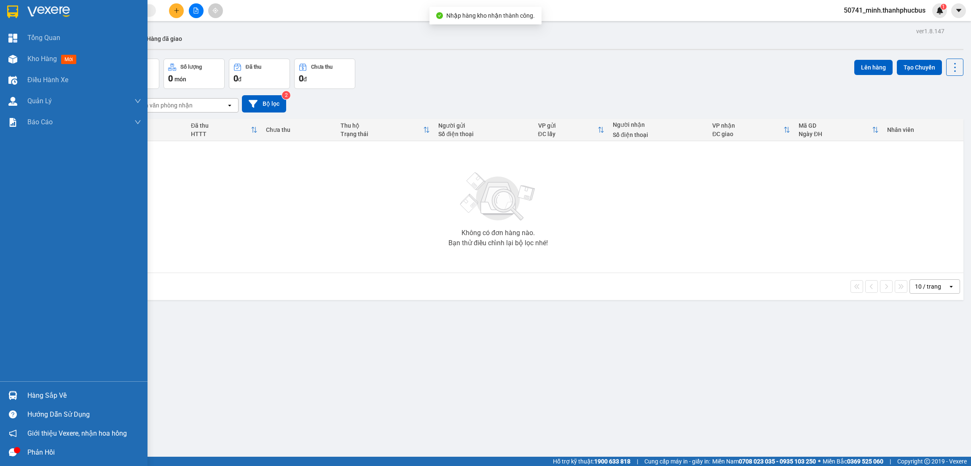
click at [17, 395] on div at bounding box center [12, 395] width 15 height 15
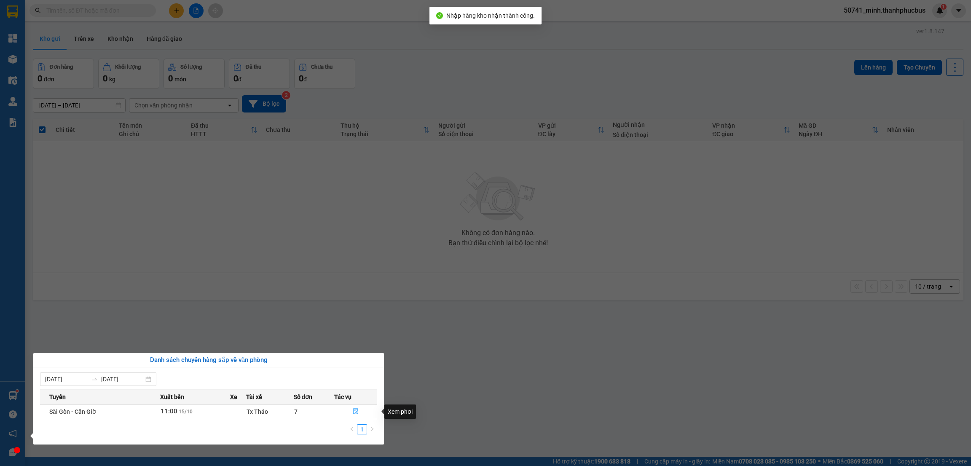
click at [355, 413] on icon "file-done" at bounding box center [356, 412] width 6 height 6
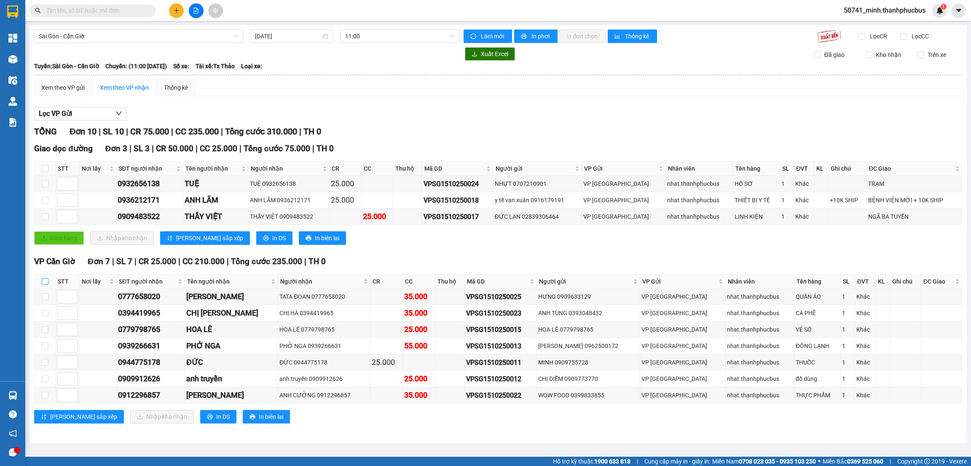
click at [45, 283] on input "checkbox" at bounding box center [45, 281] width 7 height 7
checkbox input "true"
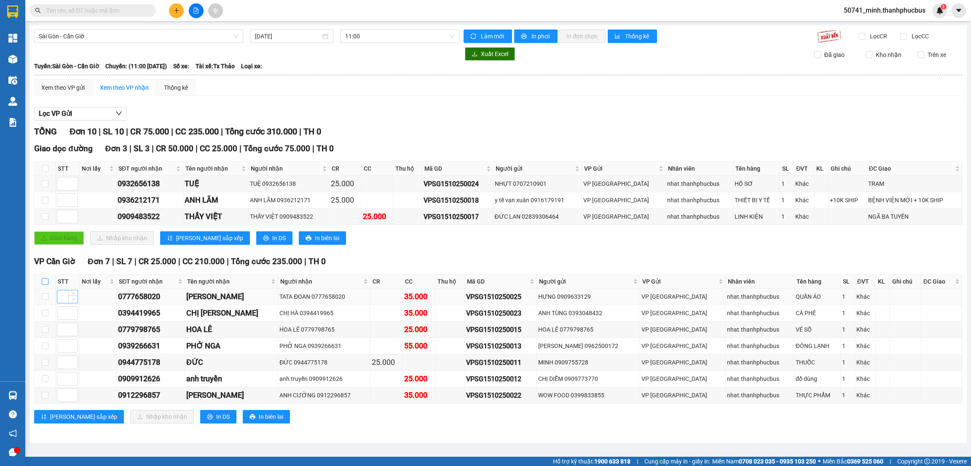
checkbox input "true"
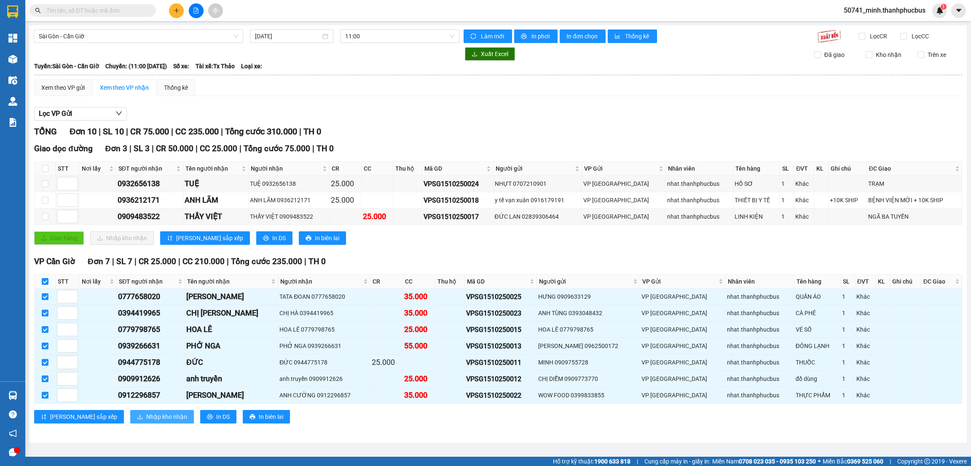
click at [146, 417] on span "Nhập kho nhận" at bounding box center [166, 416] width 41 height 9
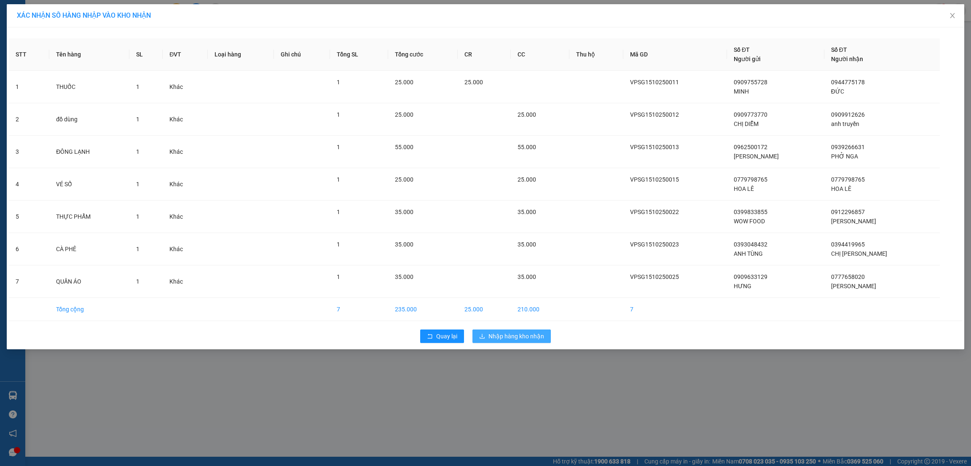
click at [520, 337] on span "Nhập hàng kho nhận" at bounding box center [517, 336] width 56 height 9
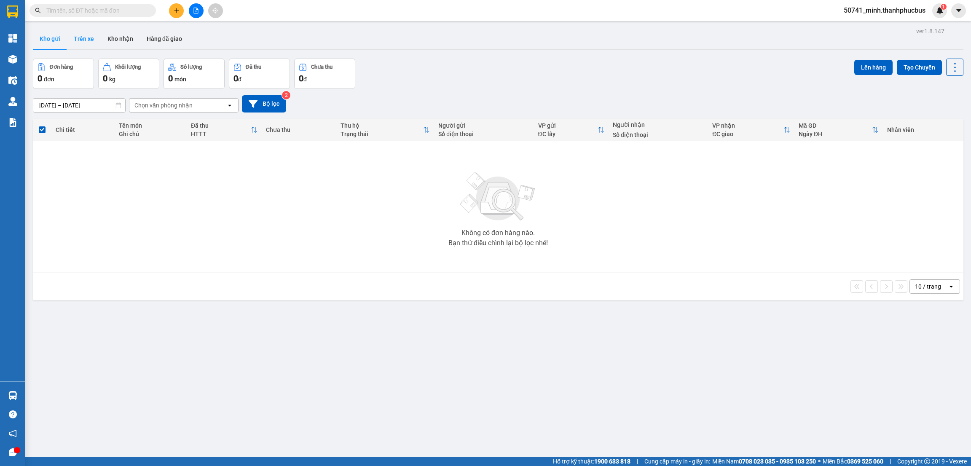
click at [72, 35] on button "Trên xe" at bounding box center [84, 39] width 34 height 20
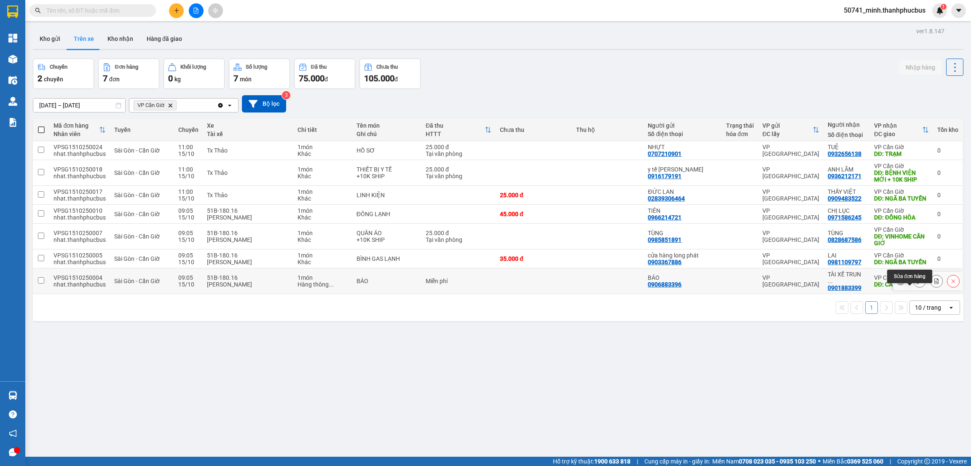
click at [917, 284] on icon at bounding box center [920, 281] width 6 height 6
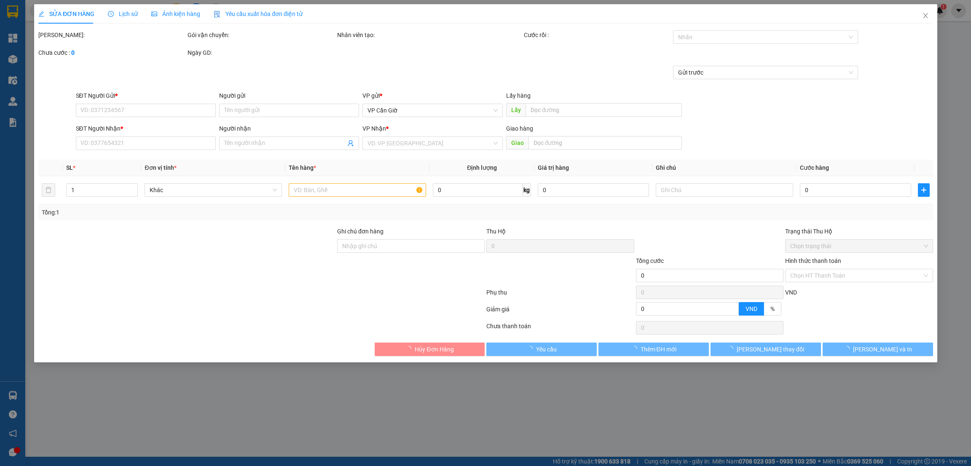
type input "0906883396"
type input "BÁO"
type input "0901883399"
type input "TÀI XẾ TRUNG CHUYỂN"
type input "CA HUYỆN"
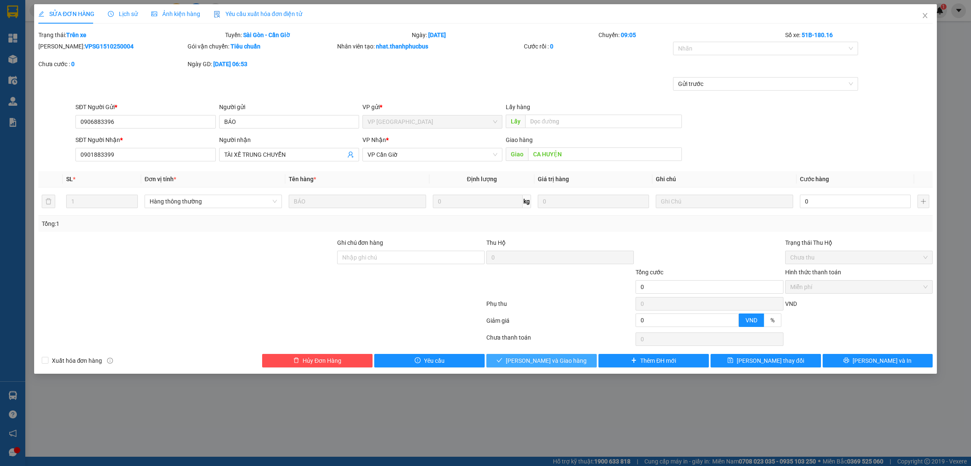
click at [546, 365] on span "[PERSON_NAME] và Giao hàng" at bounding box center [546, 360] width 81 height 9
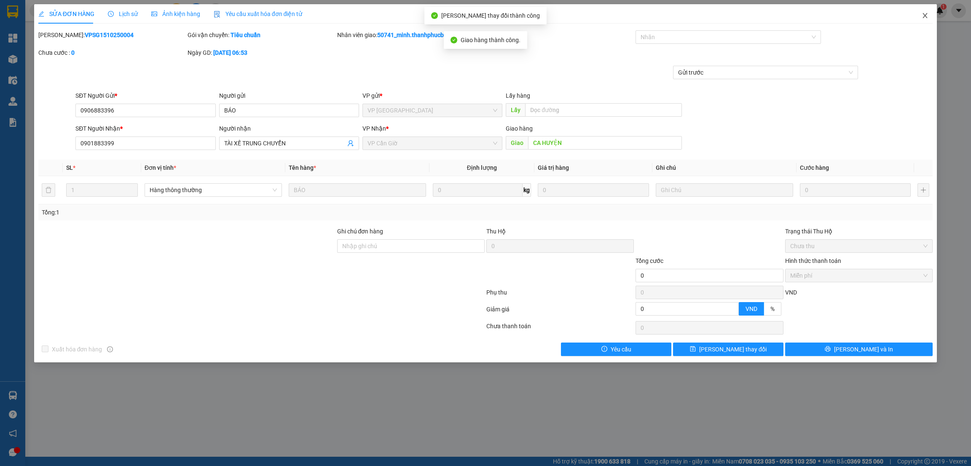
click at [926, 14] on icon "close" at bounding box center [925, 15] width 7 height 7
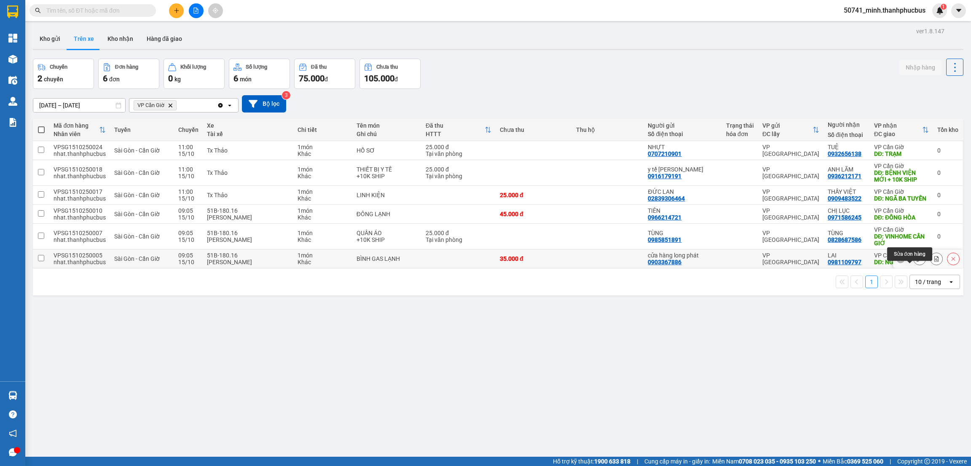
click at [917, 262] on icon at bounding box center [920, 259] width 6 height 6
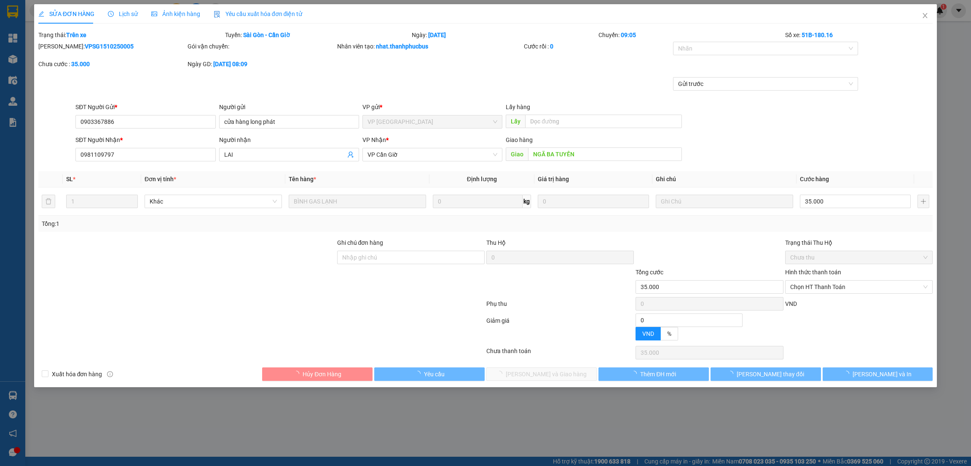
type input "0903367886"
type input "cửa hàng long phát"
type input "0981109797"
type input "LAI"
type input "NGÃ BA TUYẾN"
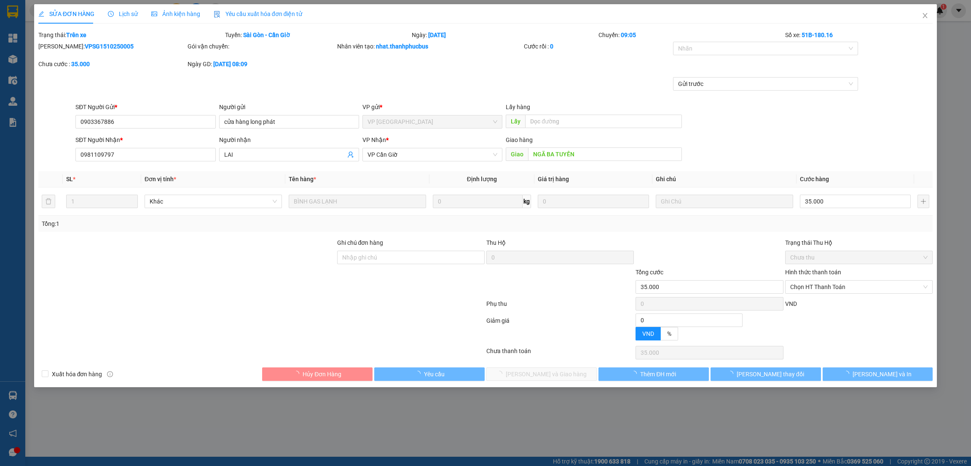
type input "35.000"
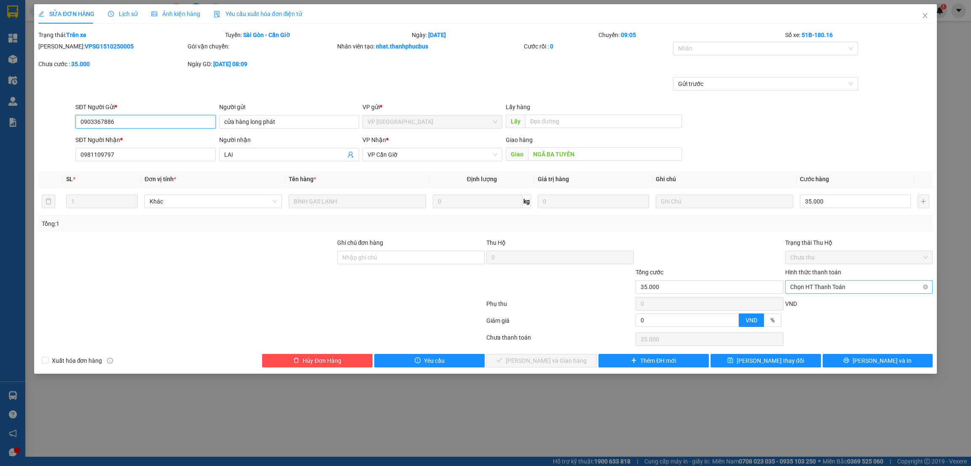
click at [826, 286] on span "Chọn HT Thanh Toán" at bounding box center [859, 287] width 137 height 13
click at [810, 299] on div "Tại văn phòng" at bounding box center [859, 304] width 148 height 13
type input "0"
click at [558, 365] on span "[PERSON_NAME] và Giao hàng" at bounding box center [546, 360] width 81 height 9
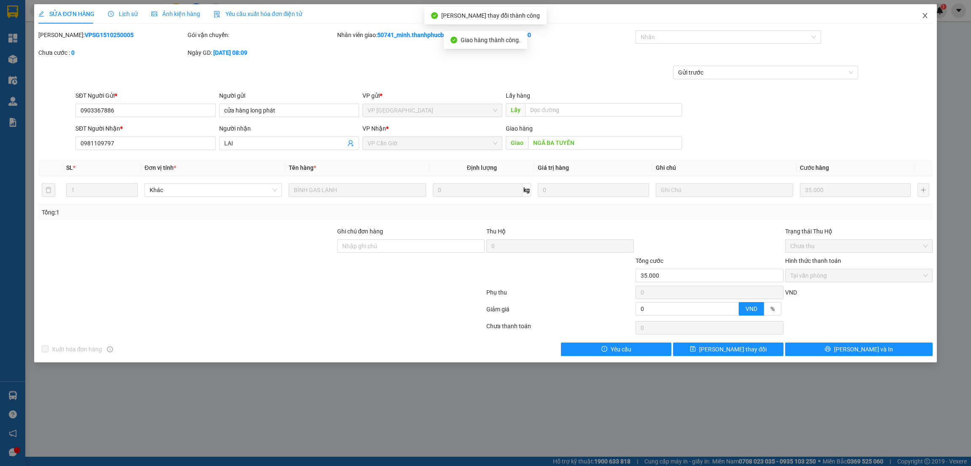
click at [926, 18] on icon "close" at bounding box center [925, 15] width 7 height 7
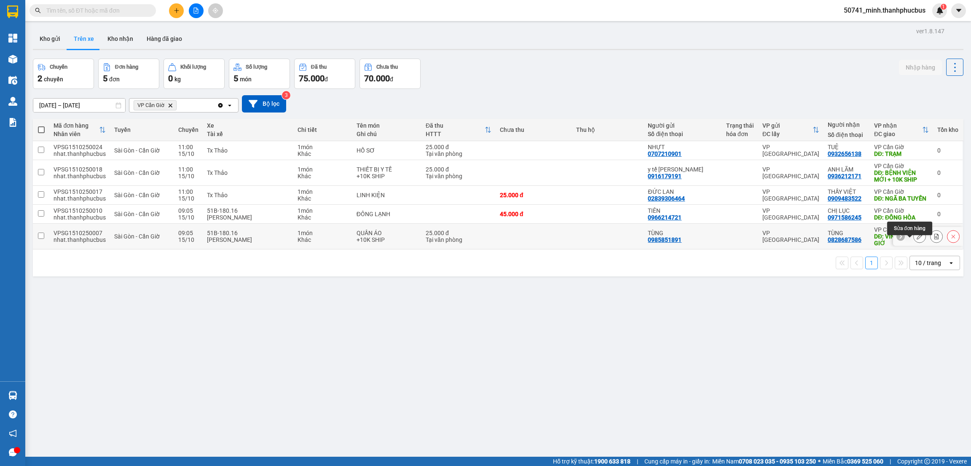
click at [917, 239] on icon at bounding box center [920, 237] width 6 height 6
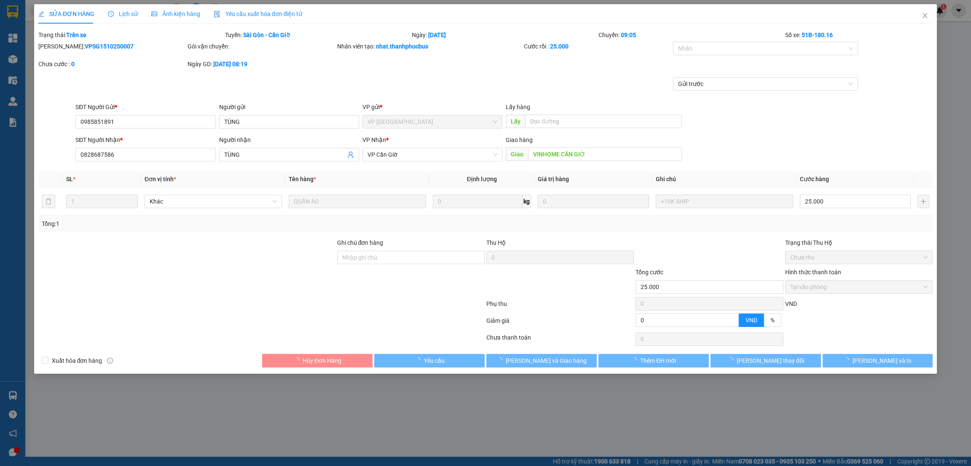
type input "0985851891"
type input "TÙNG"
type input "0828687586"
type input "TÙNG"
type input "VINHOME CẦN GIỜ"
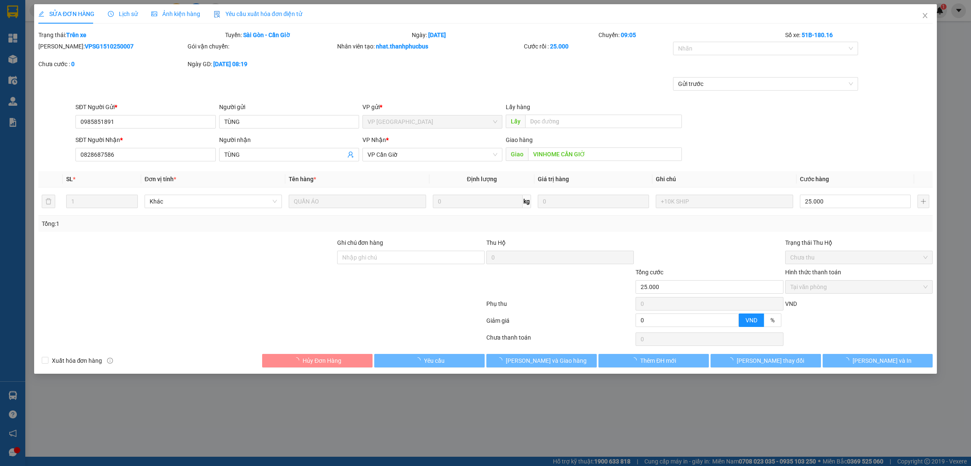
type input "25.000"
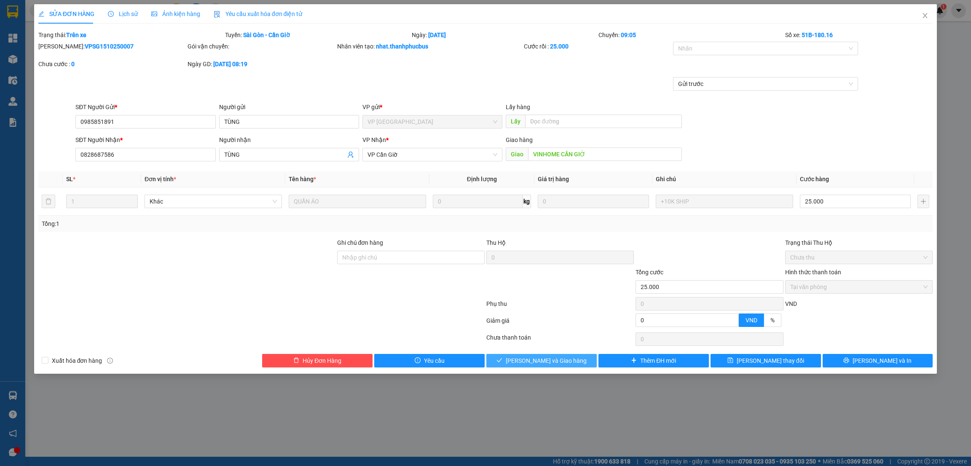
click at [555, 365] on span "[PERSON_NAME] và Giao hàng" at bounding box center [546, 360] width 81 height 9
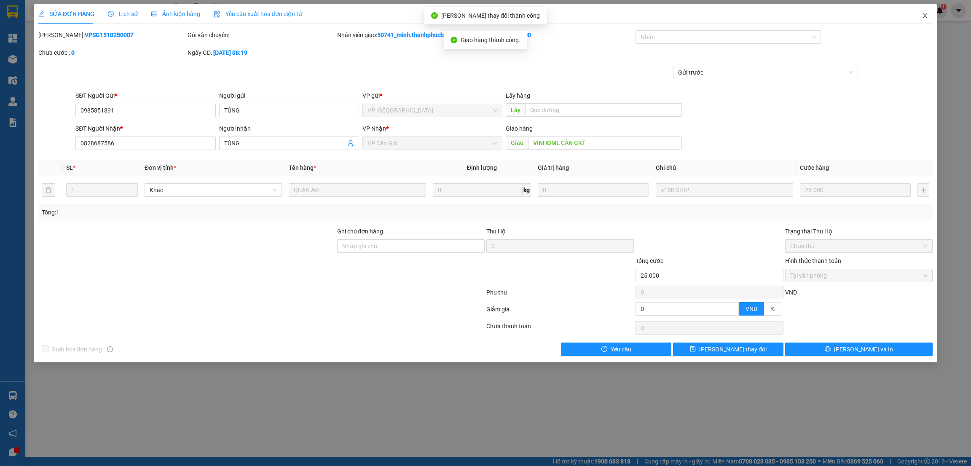
click at [923, 18] on icon "close" at bounding box center [925, 15] width 7 height 7
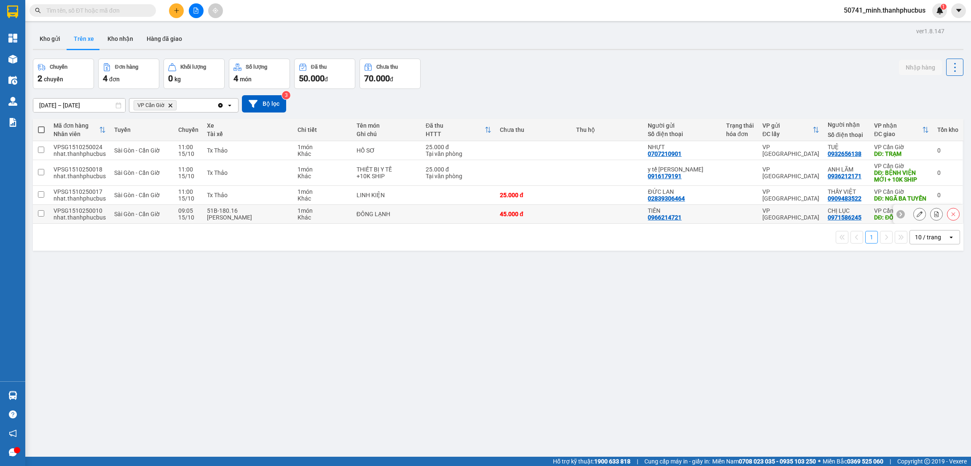
click at [917, 217] on icon at bounding box center [920, 214] width 6 height 6
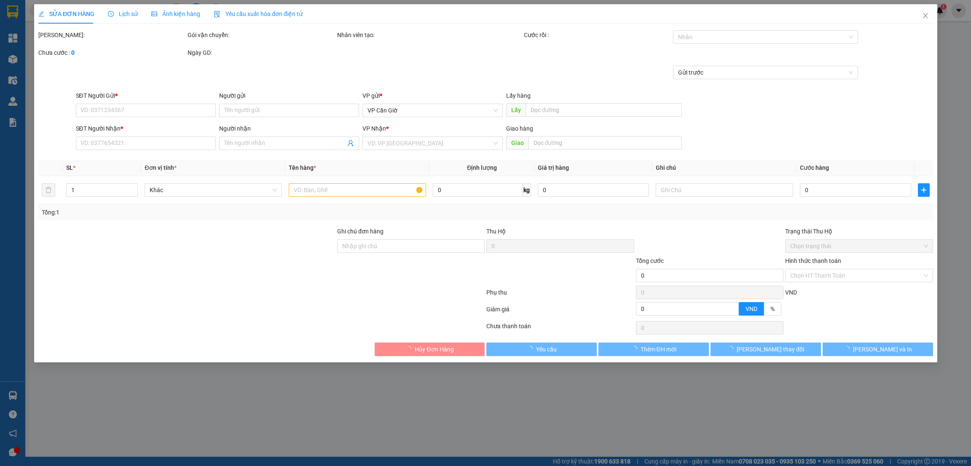
type input "0966214721"
type input "TIÊN"
type input "0971586245"
type input "CHỊ LỤC"
type input "ĐỒNG HÒA"
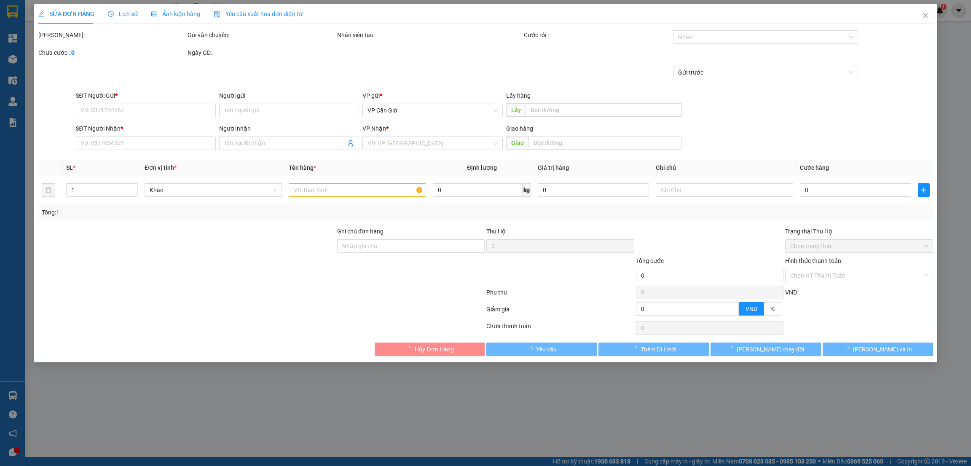
type input "45.000"
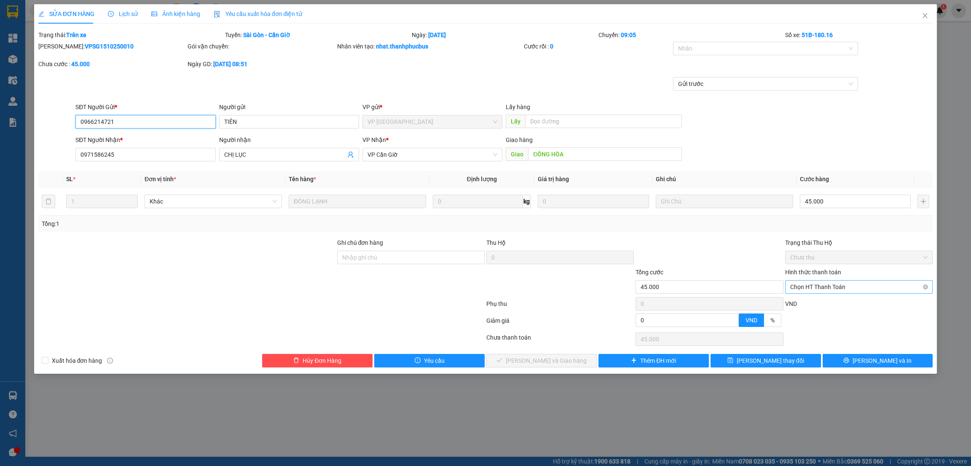
click at [830, 288] on span "Chọn HT Thanh Toán" at bounding box center [859, 287] width 137 height 13
click at [818, 303] on div "Tại văn phòng" at bounding box center [859, 304] width 137 height 9
type input "0"
click at [549, 360] on span "[PERSON_NAME] và Giao hàng" at bounding box center [546, 360] width 81 height 9
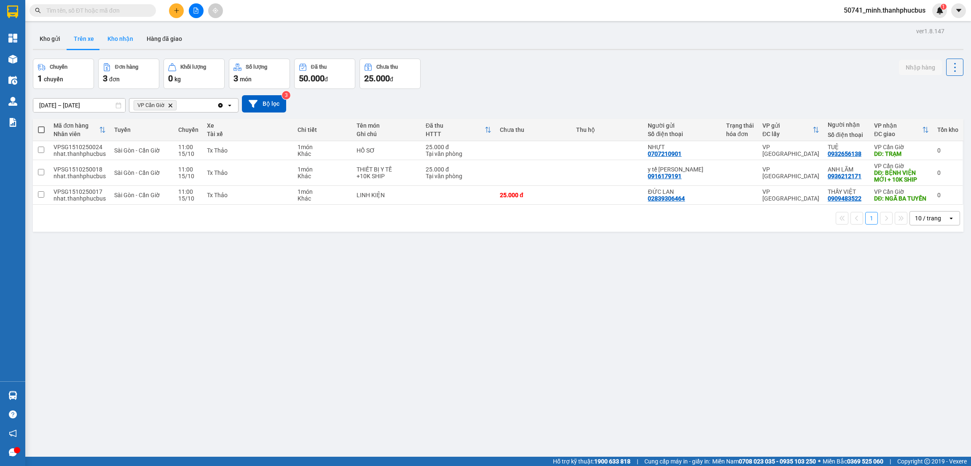
click at [118, 35] on button "Kho nhận" at bounding box center [120, 39] width 39 height 20
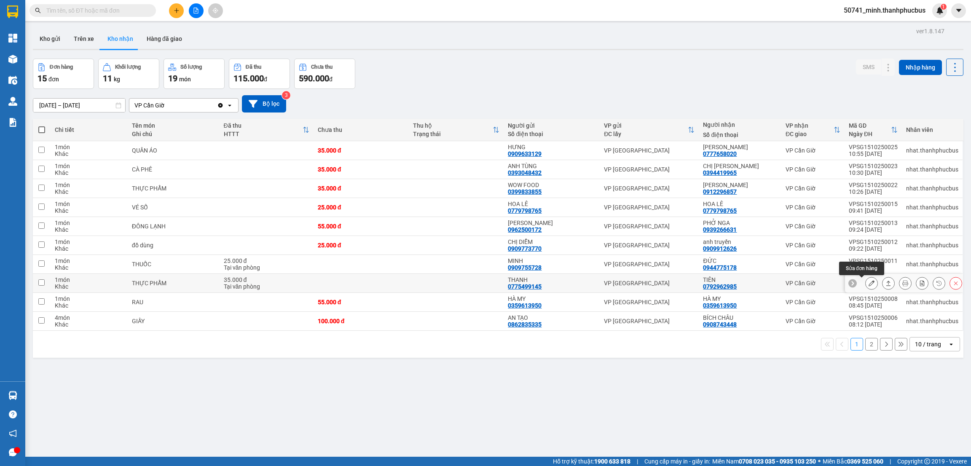
click at [869, 284] on icon at bounding box center [872, 283] width 6 height 6
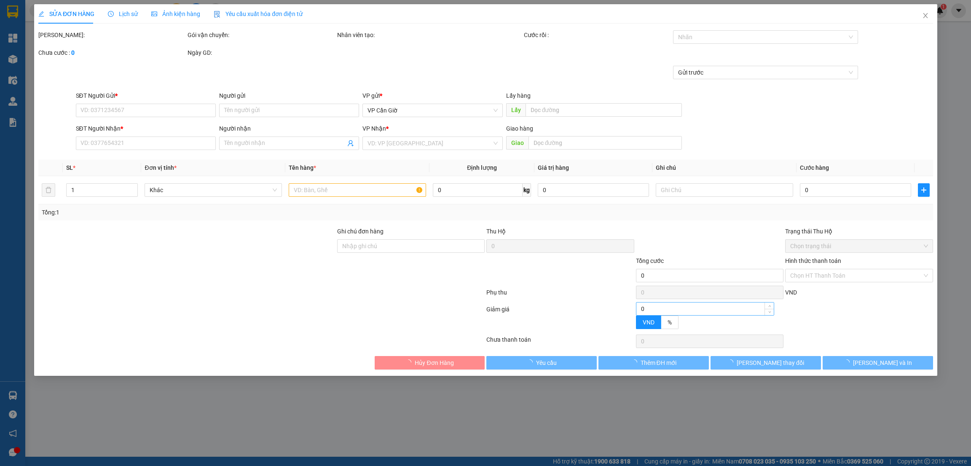
type input "0775499145"
type input "THANH"
type input "0792962985"
type input "TIÊN"
type input "35.000"
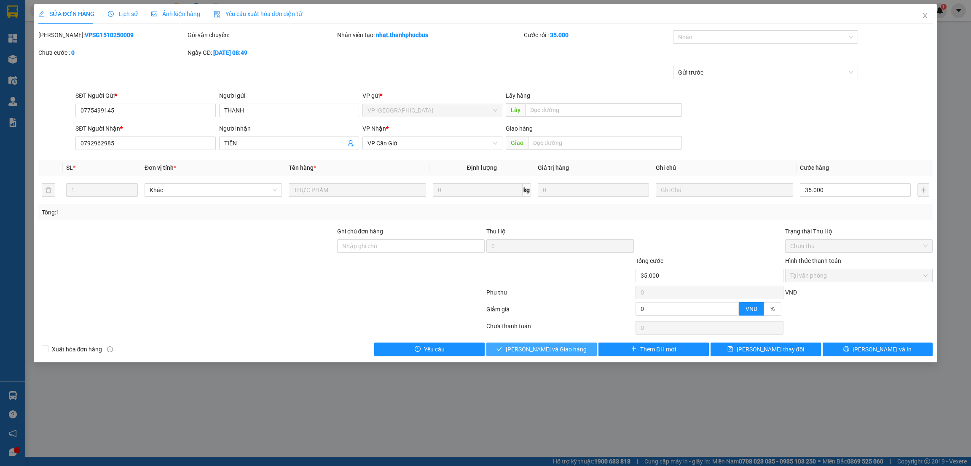
click at [571, 352] on button "[PERSON_NAME] và Giao hàng" at bounding box center [542, 349] width 110 height 13
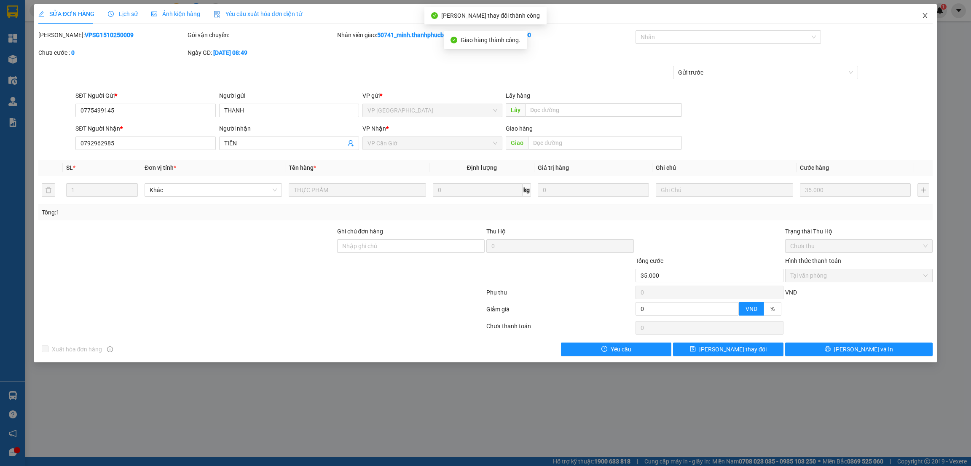
click at [924, 19] on icon "close" at bounding box center [925, 15] width 7 height 7
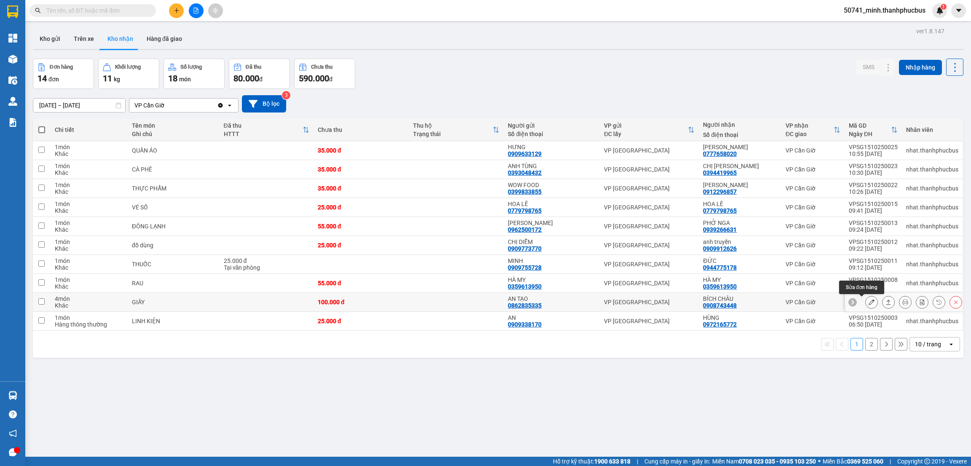
click at [869, 302] on icon at bounding box center [872, 302] width 6 height 6
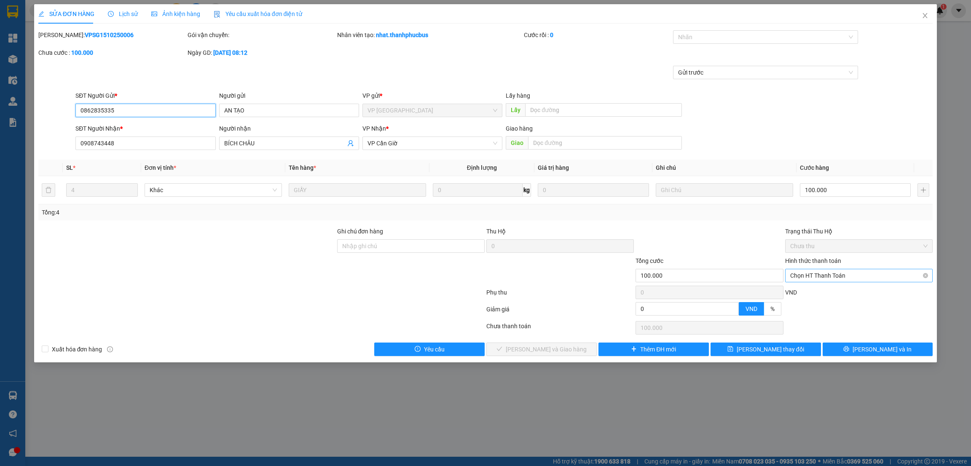
click at [817, 279] on span "Chọn HT Thanh Toán" at bounding box center [859, 275] width 137 height 13
click at [806, 290] on div "Tại văn phòng" at bounding box center [859, 292] width 137 height 9
type input "0"
click at [556, 348] on span "[PERSON_NAME] và Giao hàng" at bounding box center [546, 349] width 81 height 9
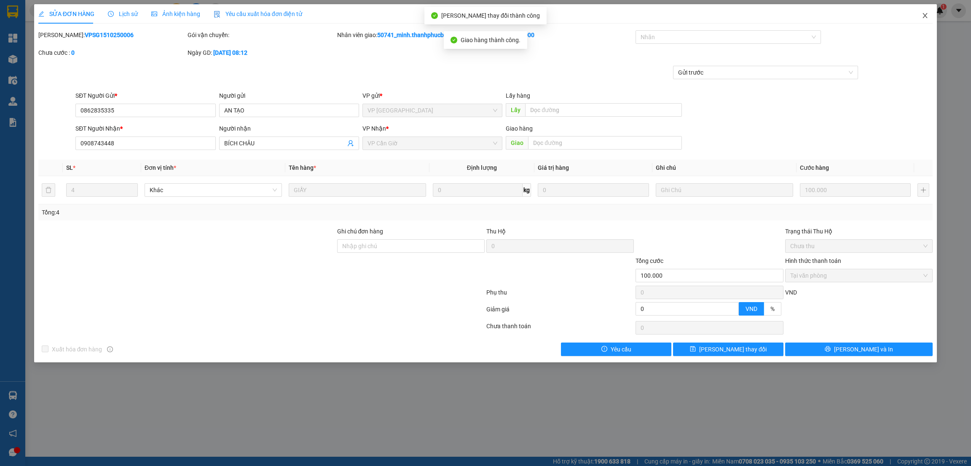
click at [927, 15] on icon "close" at bounding box center [925, 15] width 7 height 7
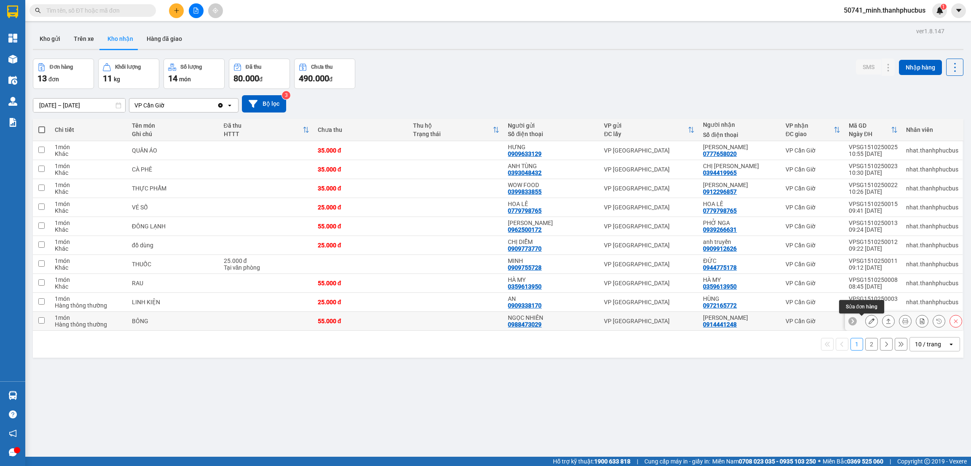
click at [869, 322] on icon at bounding box center [872, 321] width 6 height 6
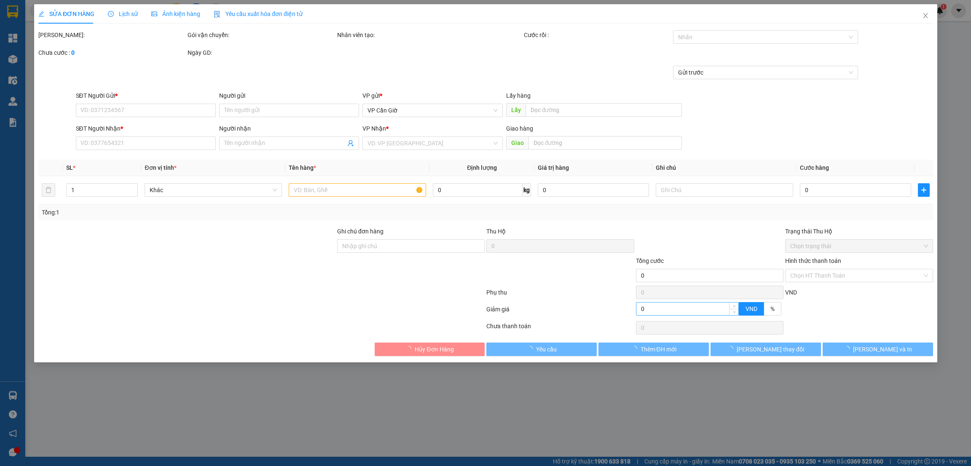
type input "0988473029"
type input "NGỌC NHIÊN"
type input "0914441248"
type input "[PERSON_NAME]"
type input "55.000"
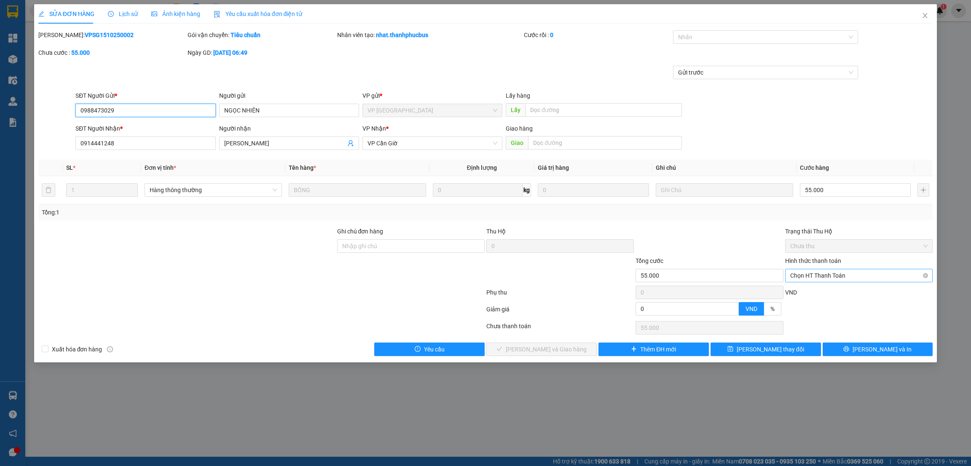
click at [816, 276] on span "Chọn HT Thanh Toán" at bounding box center [859, 275] width 137 height 13
click at [812, 294] on div "Tại văn phòng" at bounding box center [859, 292] width 137 height 9
type input "0"
click at [558, 349] on span "[PERSON_NAME] và Giao hàng" at bounding box center [546, 349] width 81 height 9
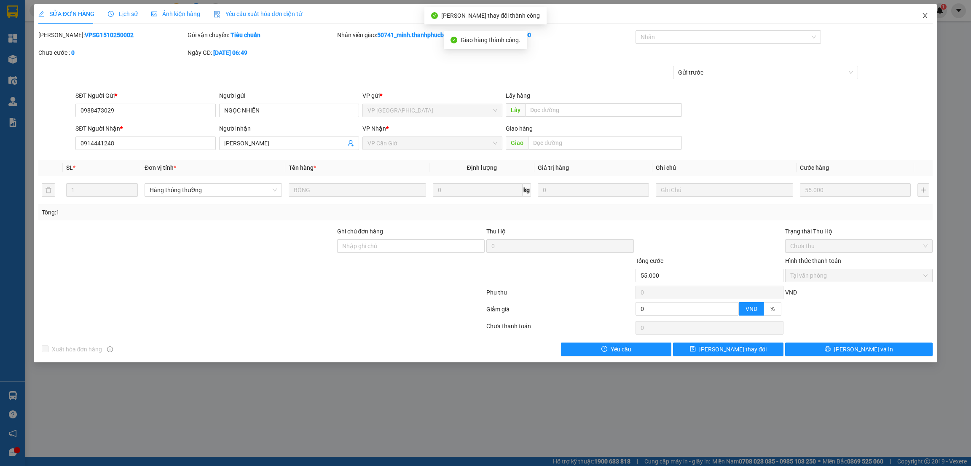
click at [925, 17] on icon "close" at bounding box center [925, 15] width 7 height 7
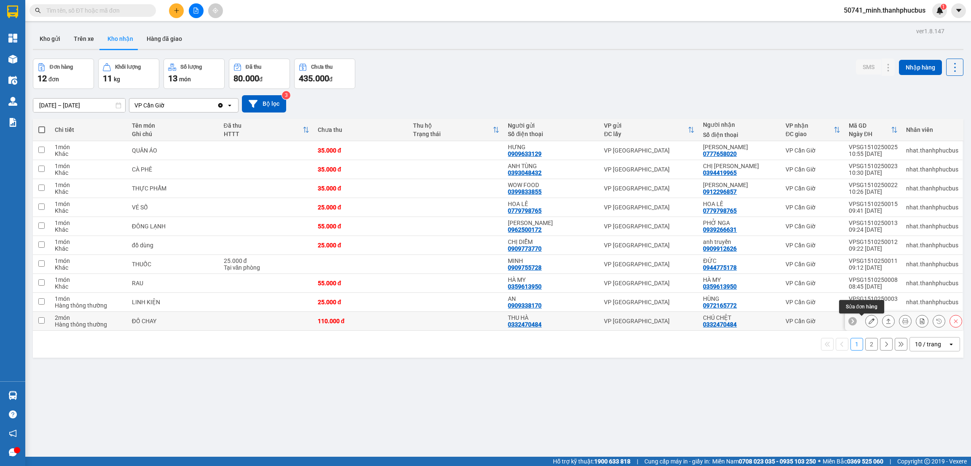
click at [869, 322] on icon at bounding box center [872, 321] width 6 height 6
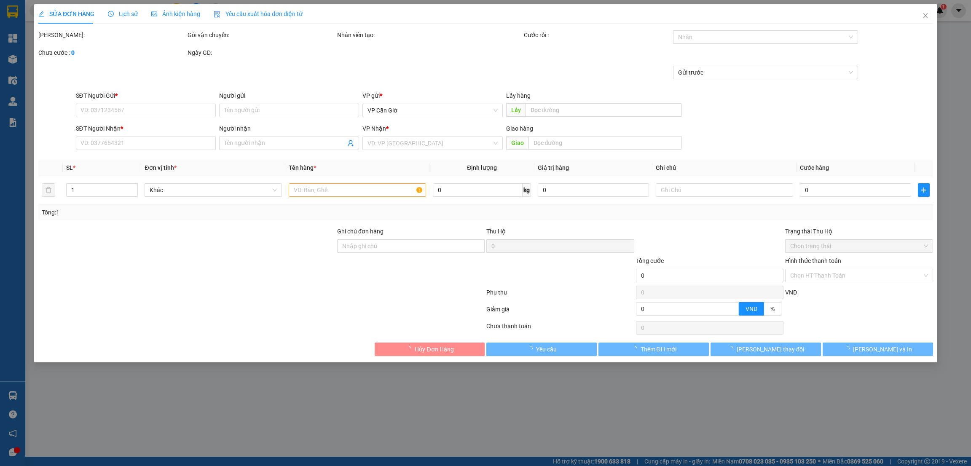
type input "0332470484"
type input "THU HÀ"
type input "0332470484"
type input "CHÚ CHỆT"
type input "110.000"
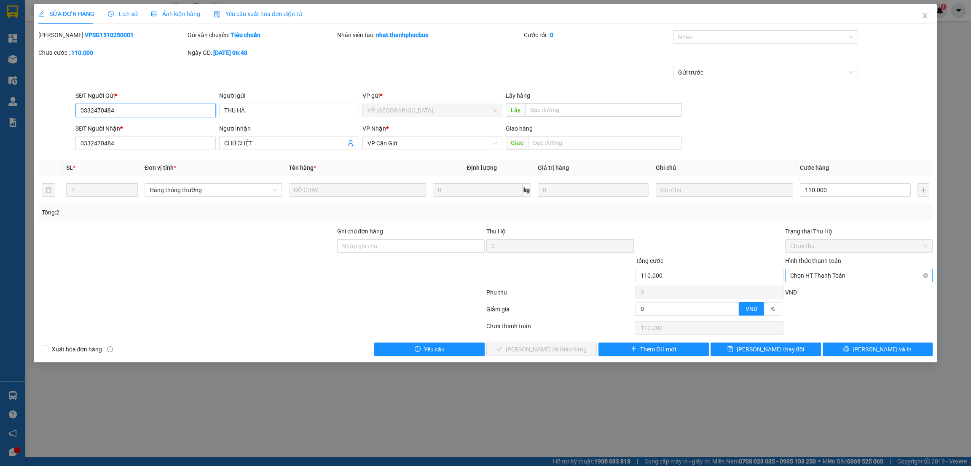
click at [820, 279] on span "Chọn HT Thanh Toán" at bounding box center [859, 275] width 137 height 13
click at [809, 292] on div "Tại văn phòng" at bounding box center [859, 292] width 137 height 9
type input "0"
click at [547, 350] on span "[PERSON_NAME] và Giao hàng" at bounding box center [546, 349] width 81 height 9
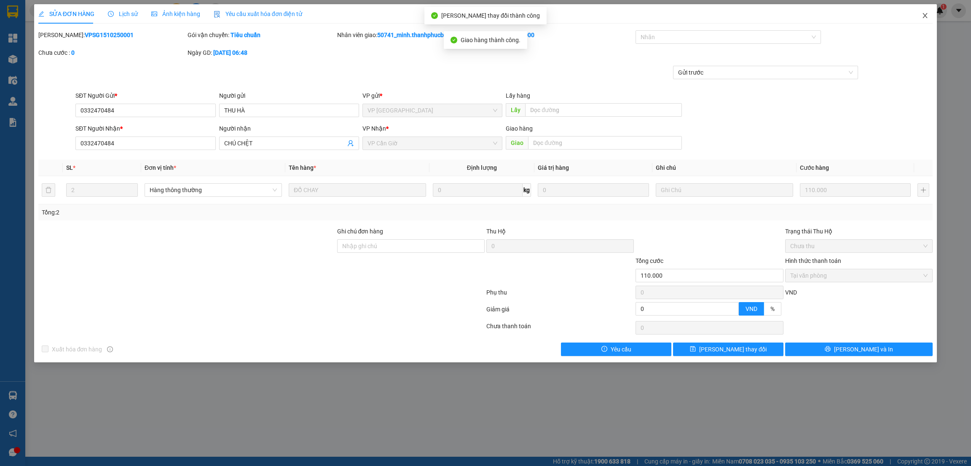
click at [925, 16] on icon "close" at bounding box center [925, 15] width 5 height 5
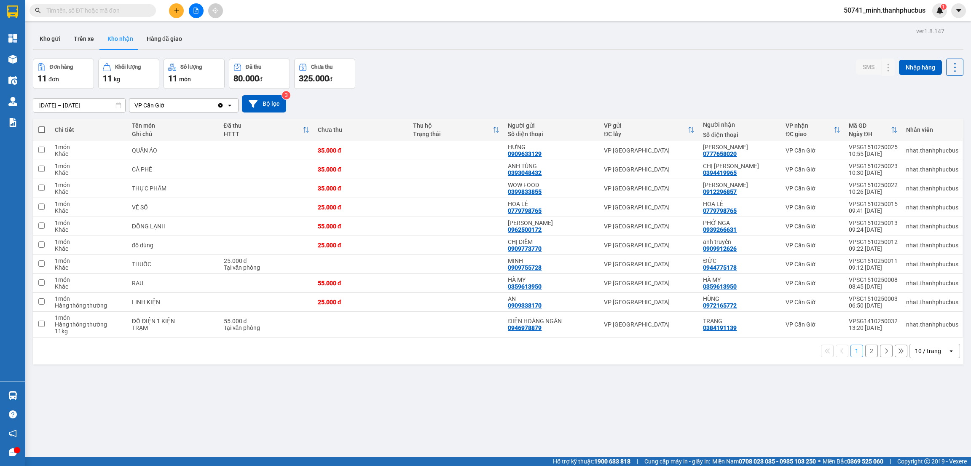
click at [922, 350] on div "10 / trang" at bounding box center [928, 351] width 26 height 8
click at [919, 289] on span "20 / trang" at bounding box center [920, 288] width 27 height 8
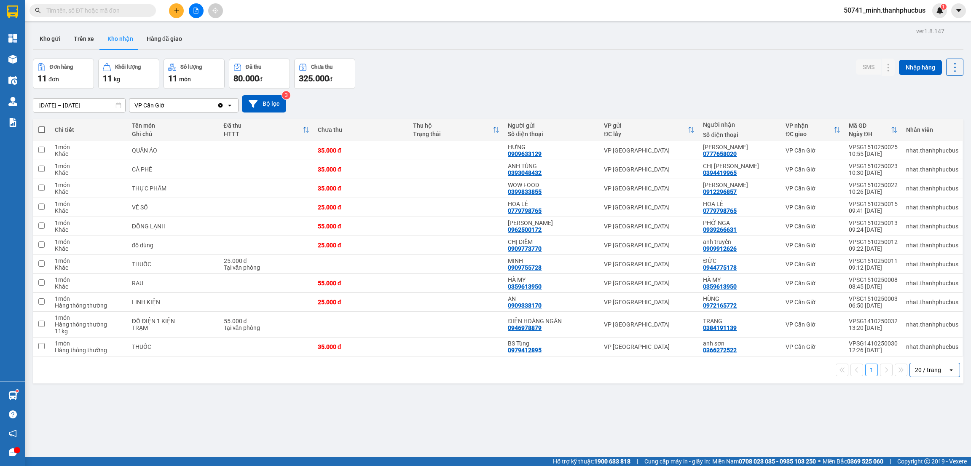
drag, startPoint x: 224, startPoint y: 407, endPoint x: 218, endPoint y: 409, distance: 6.1
drag, startPoint x: 218, startPoint y: 409, endPoint x: 514, endPoint y: 81, distance: 441.5
click at [514, 81] on div "Đơn hàng 11 đơn Khối lượng 11 kg Số lượng 11 món Đã thu 80.000 đ Chưa thu 325.0…" at bounding box center [498, 74] width 931 height 30
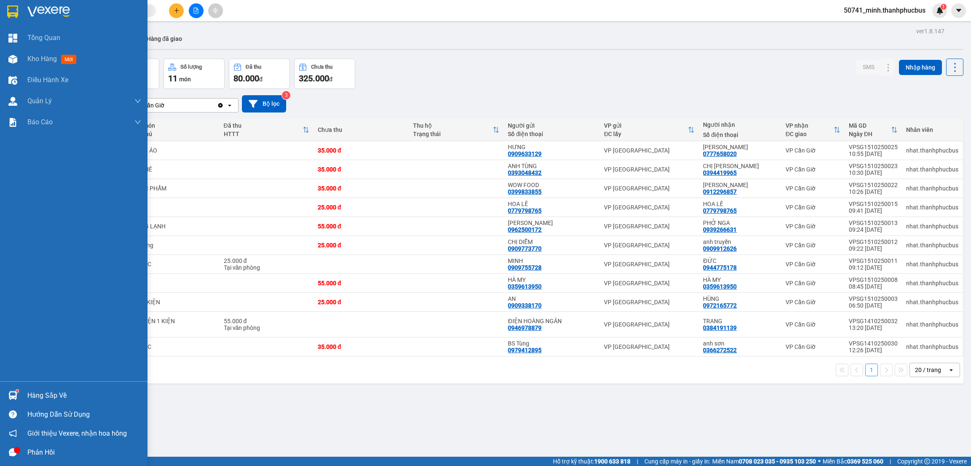
click at [37, 393] on div "Hàng sắp về" at bounding box center [84, 396] width 114 height 13
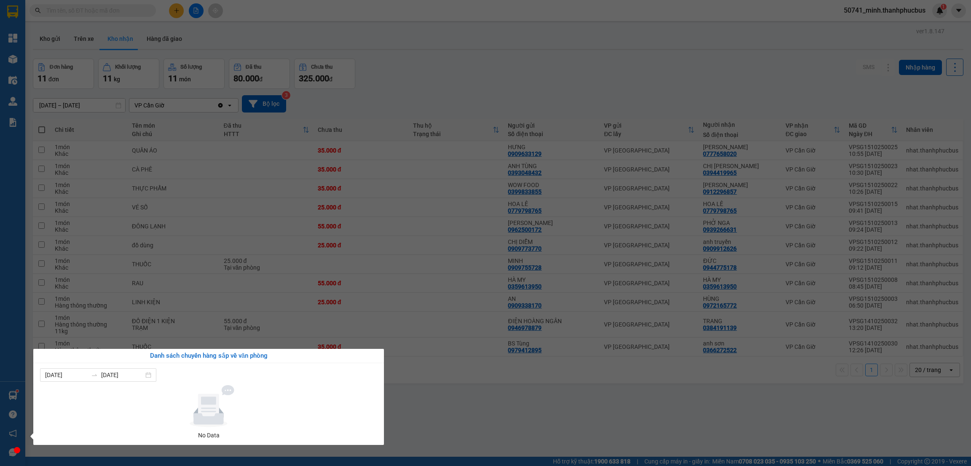
click at [462, 409] on section "Kết quả tìm kiếm ( 0 ) Bộ lọc No Data 50741_minh.thanhphucbus 1 Tổng Quan Kho h…" at bounding box center [485, 233] width 971 height 466
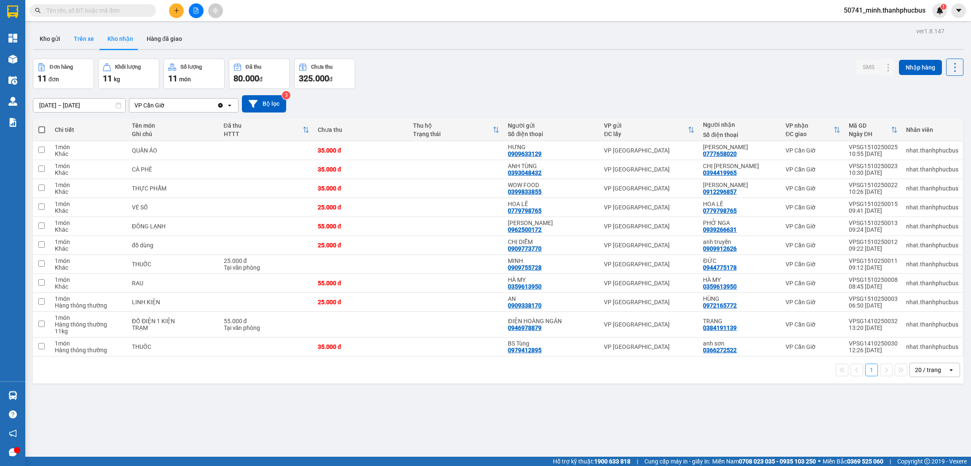
click at [75, 38] on button "Trên xe" at bounding box center [84, 39] width 34 height 20
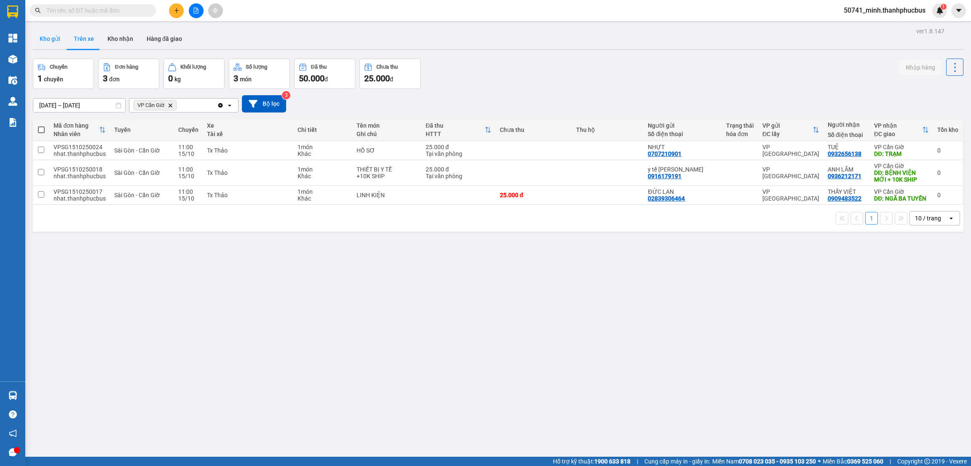
click at [51, 42] on button "Kho gửi" at bounding box center [50, 39] width 34 height 20
